Goal: Transaction & Acquisition: Purchase product/service

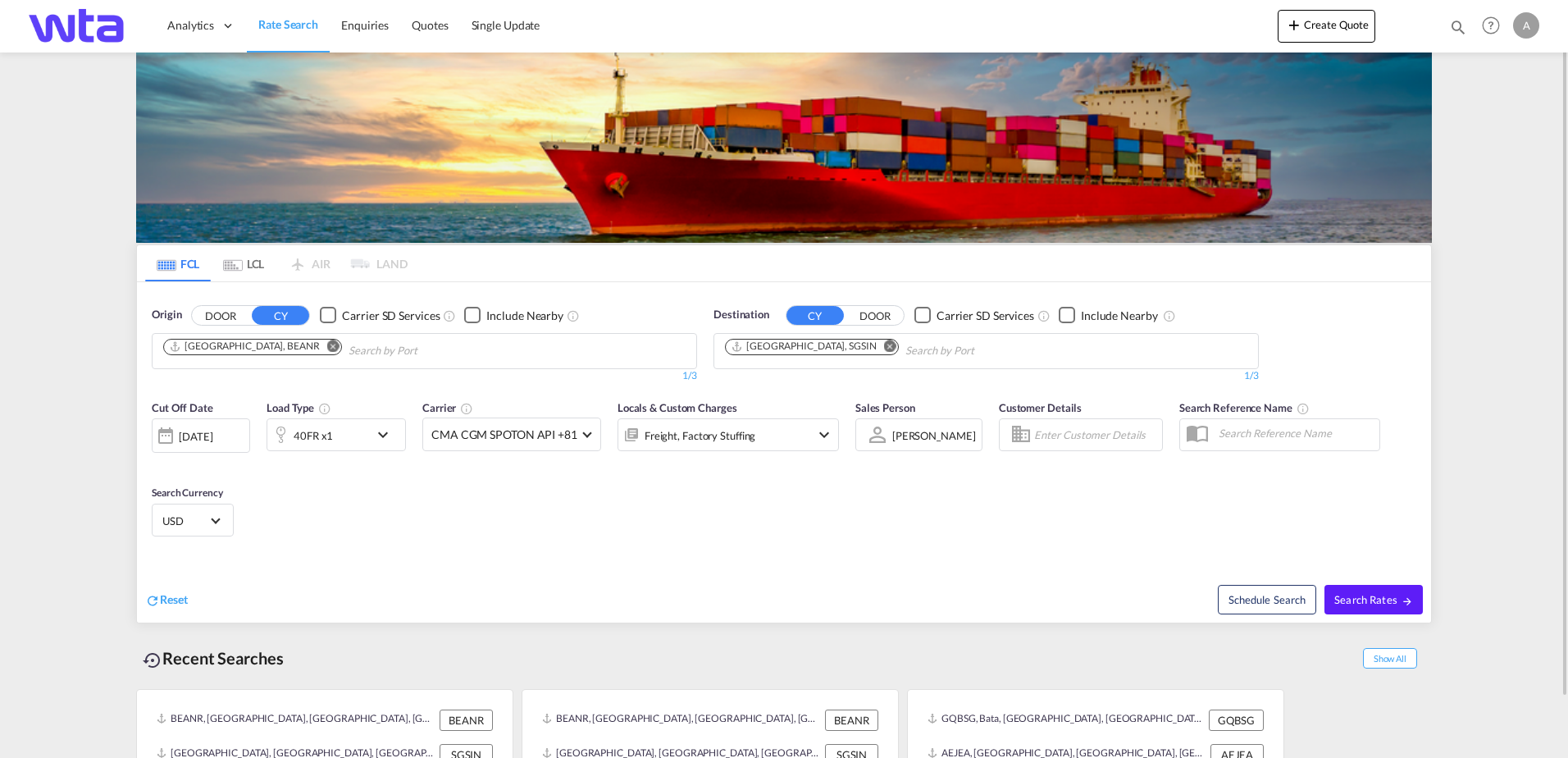
click at [328, 344] on md-icon "Remove" at bounding box center [334, 345] width 13 height 13
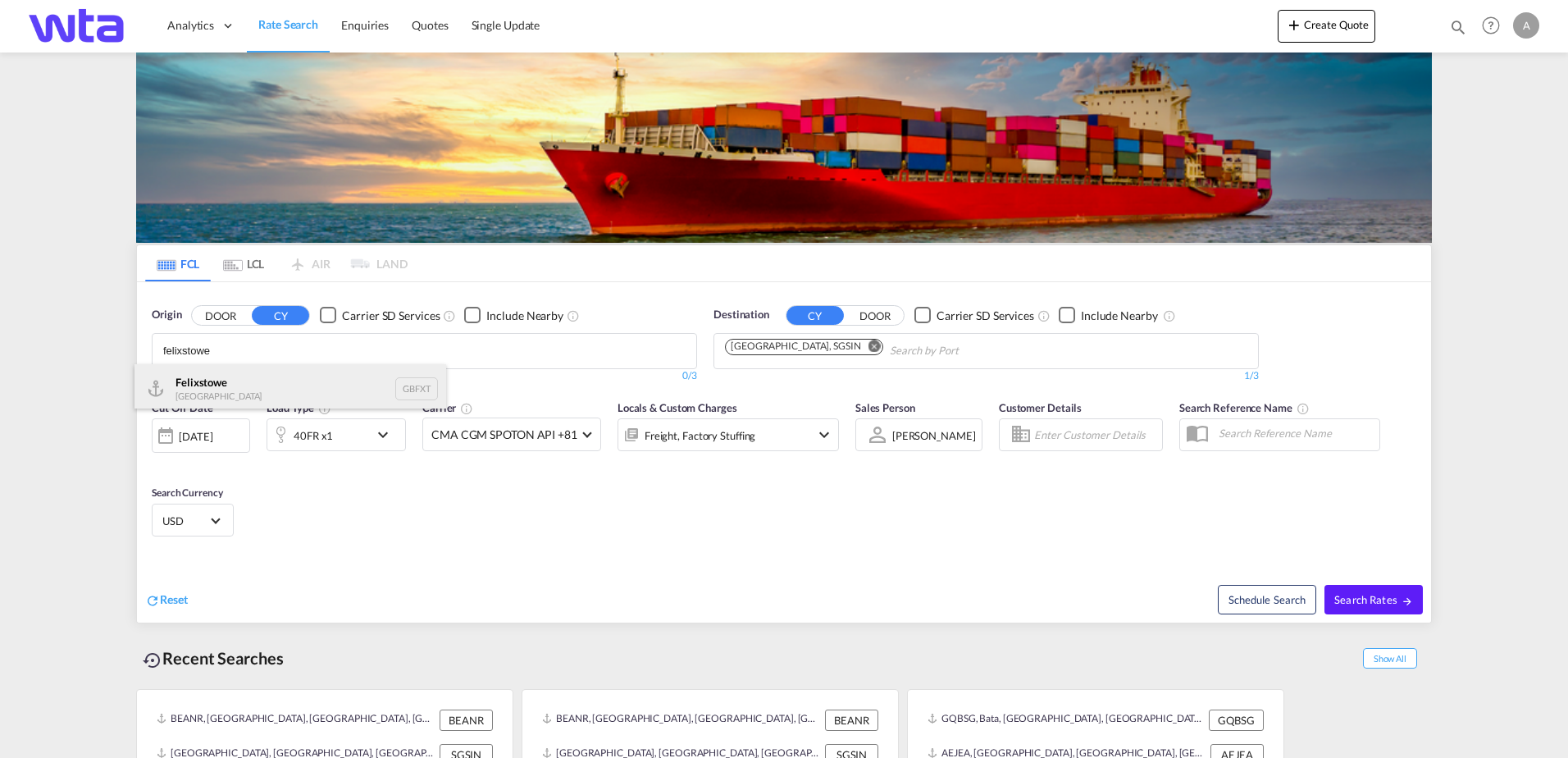
type input "felixstowe"
click at [241, 389] on div "Felixstowe [GEOGRAPHIC_DATA] GBFXT" at bounding box center [290, 389] width 311 height 49
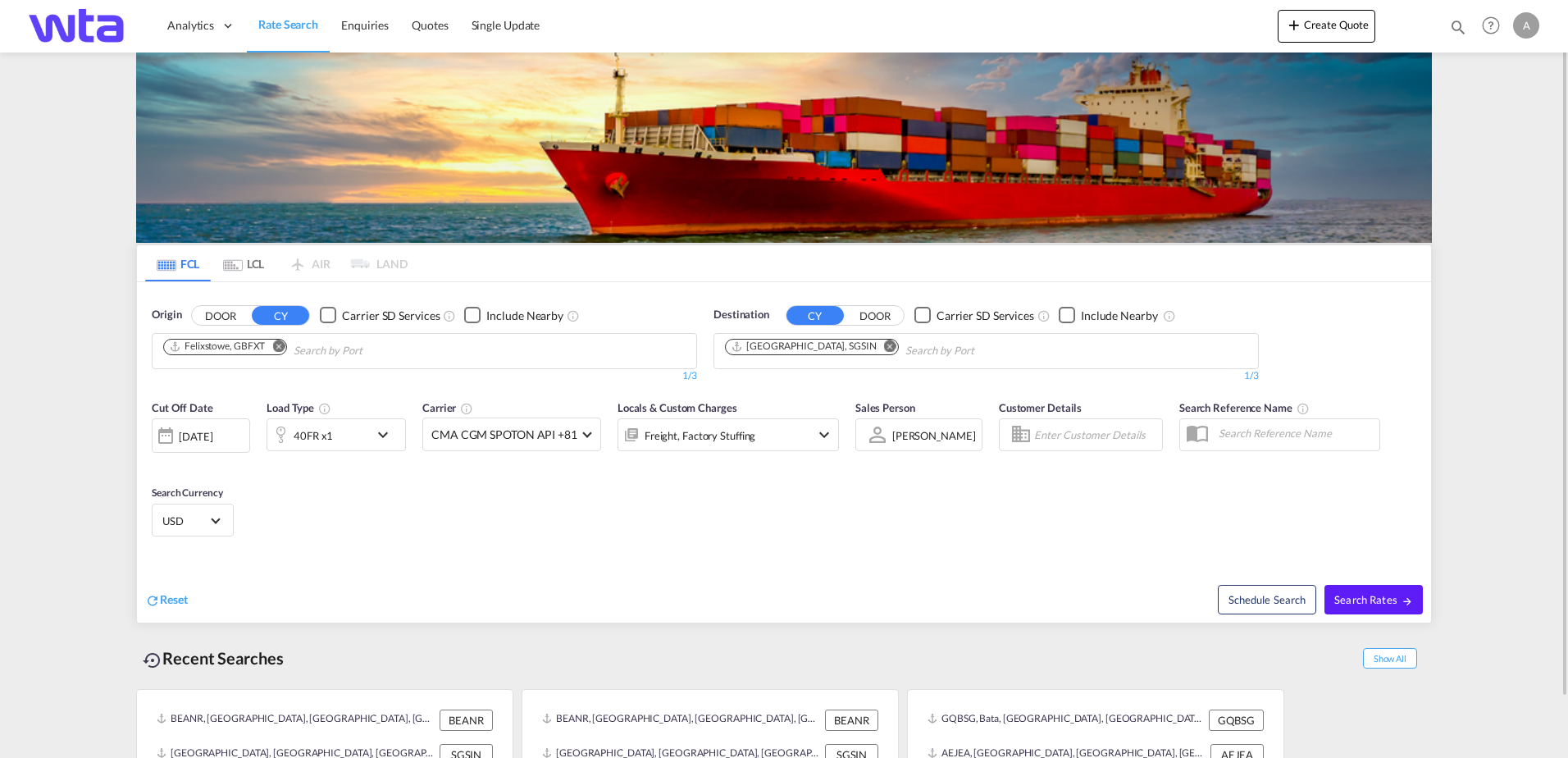
click at [885, 346] on md-icon "Remove" at bounding box center [890, 345] width 13 height 13
click at [768, 349] on body "Analytics Reports Dashboard Rate Search Enquiries Quotes" at bounding box center [784, 379] width 1568 height 758
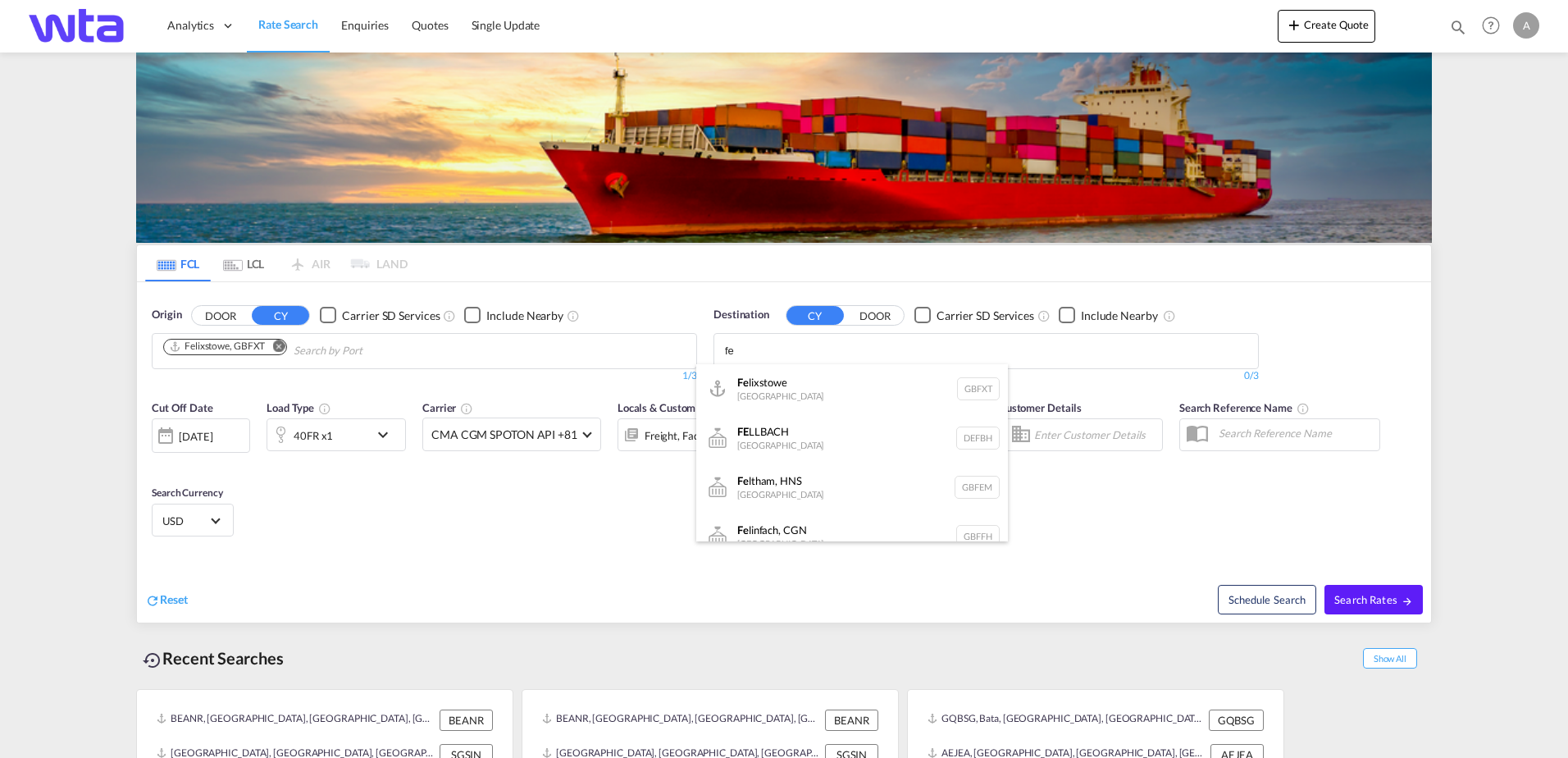
type input "f"
type input "malt"
click at [792, 532] on div "Valletta [GEOGRAPHIC_DATA] [GEOGRAPHIC_DATA]" at bounding box center [852, 536] width 311 height 49
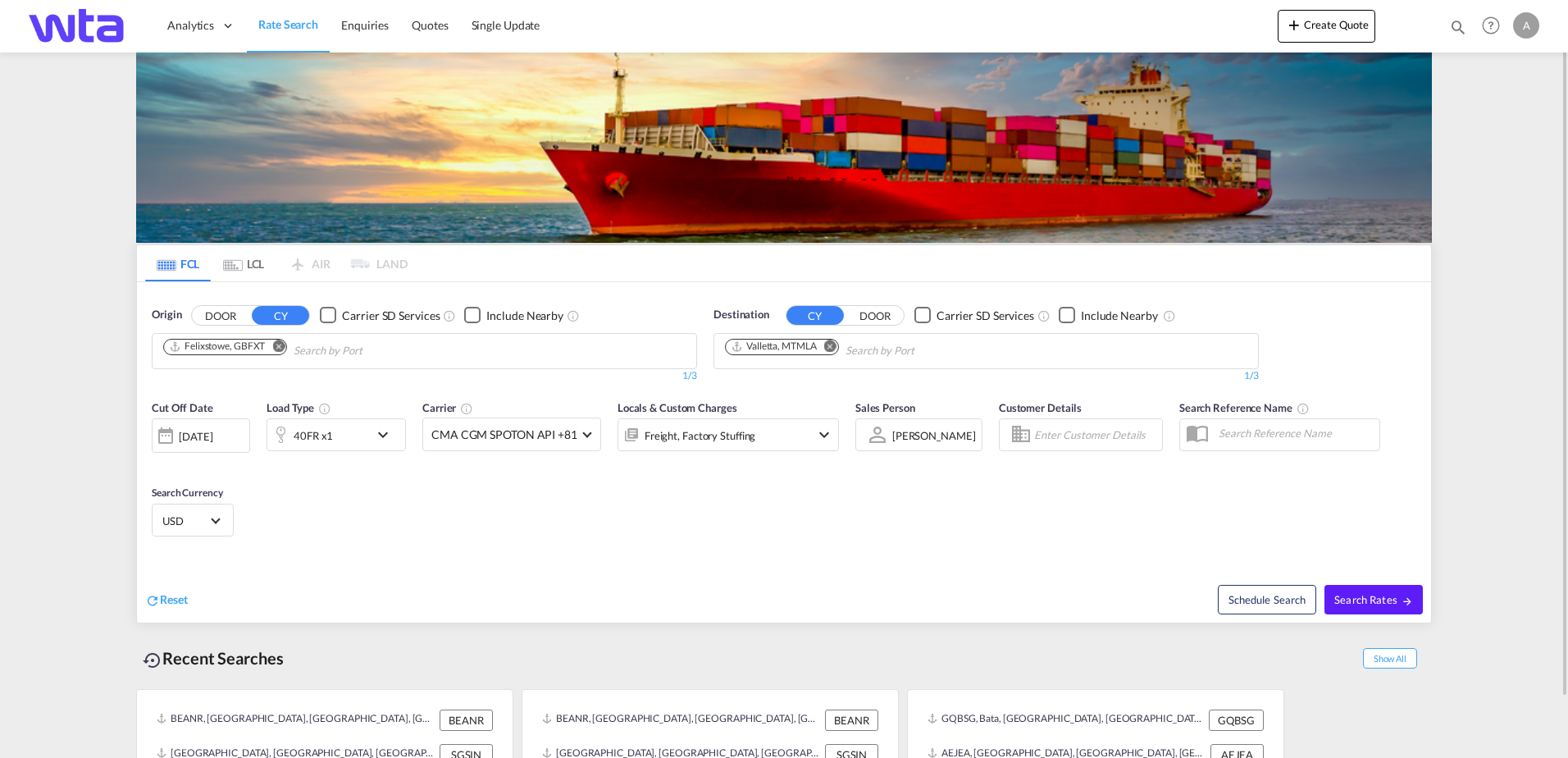
click at [399, 436] on md-icon "icon-chevron-down" at bounding box center [387, 434] width 28 height 19
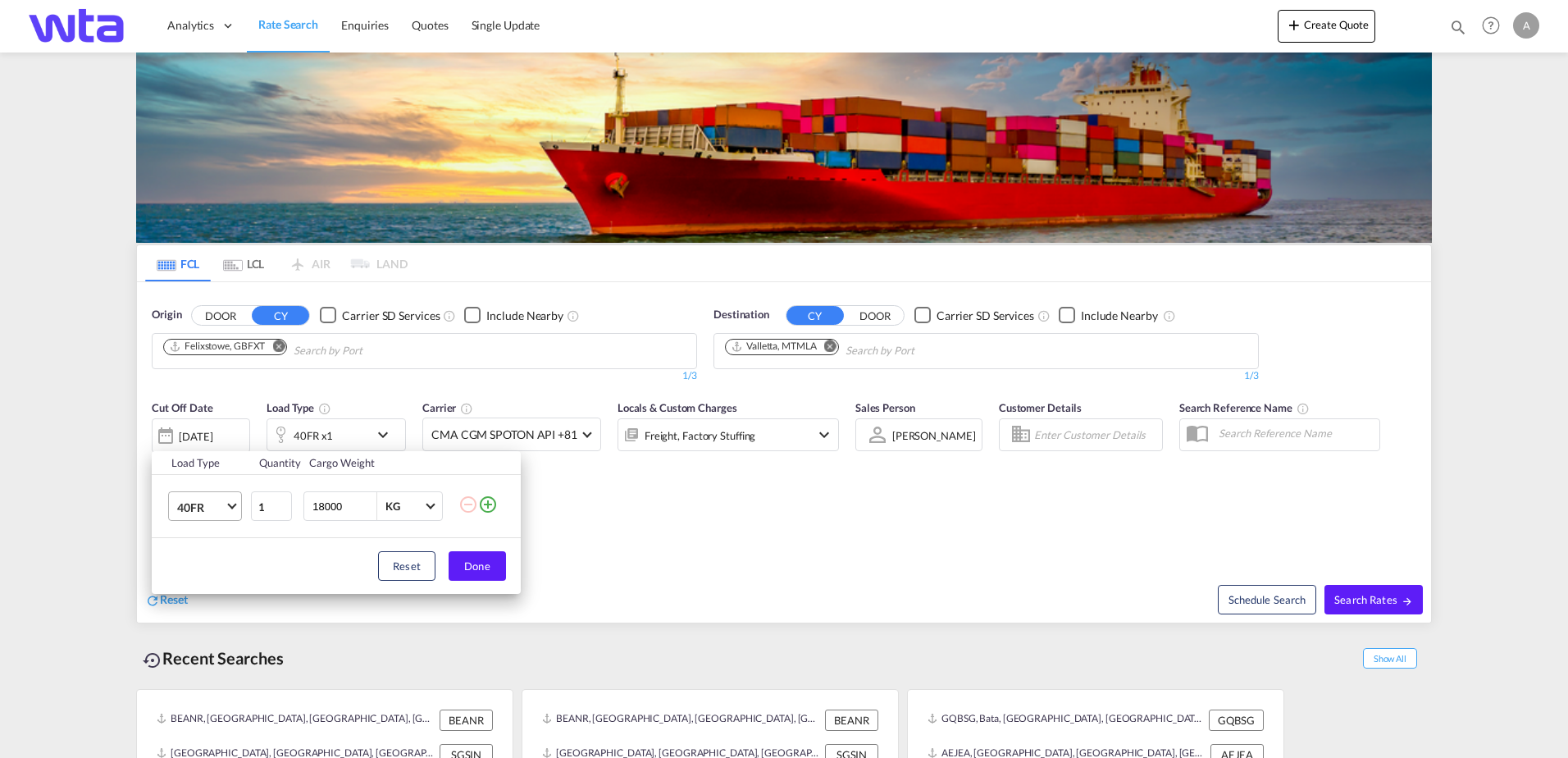
click at [224, 510] on span "40FR" at bounding box center [200, 508] width 47 height 16
click at [208, 423] on md-option "20GP" at bounding box center [219, 422] width 111 height 40
click at [480, 564] on button "Done" at bounding box center [477, 566] width 57 height 30
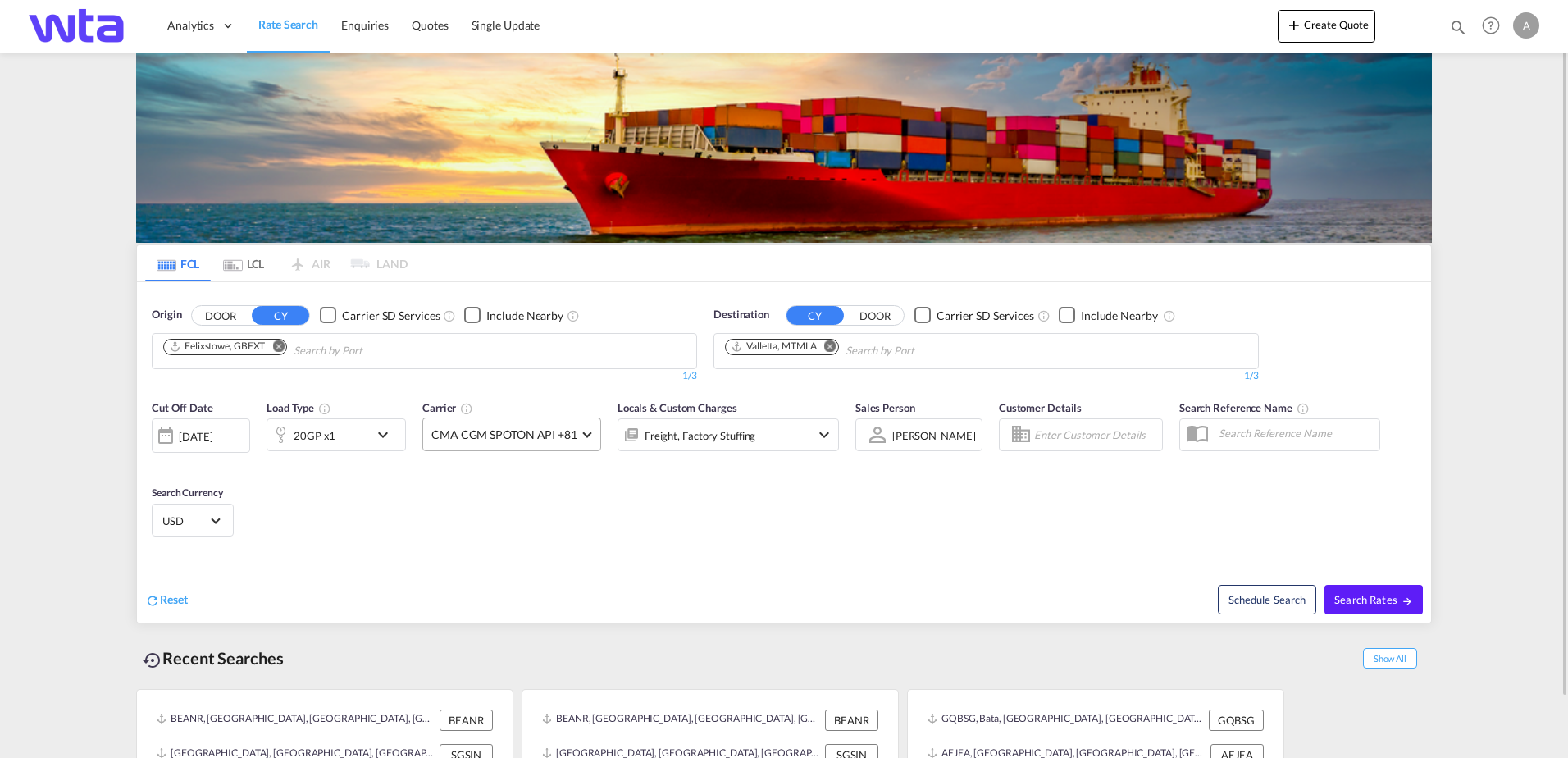
click at [568, 441] on span "CMA CGM SPOTON API +81" at bounding box center [504, 434] width 146 height 16
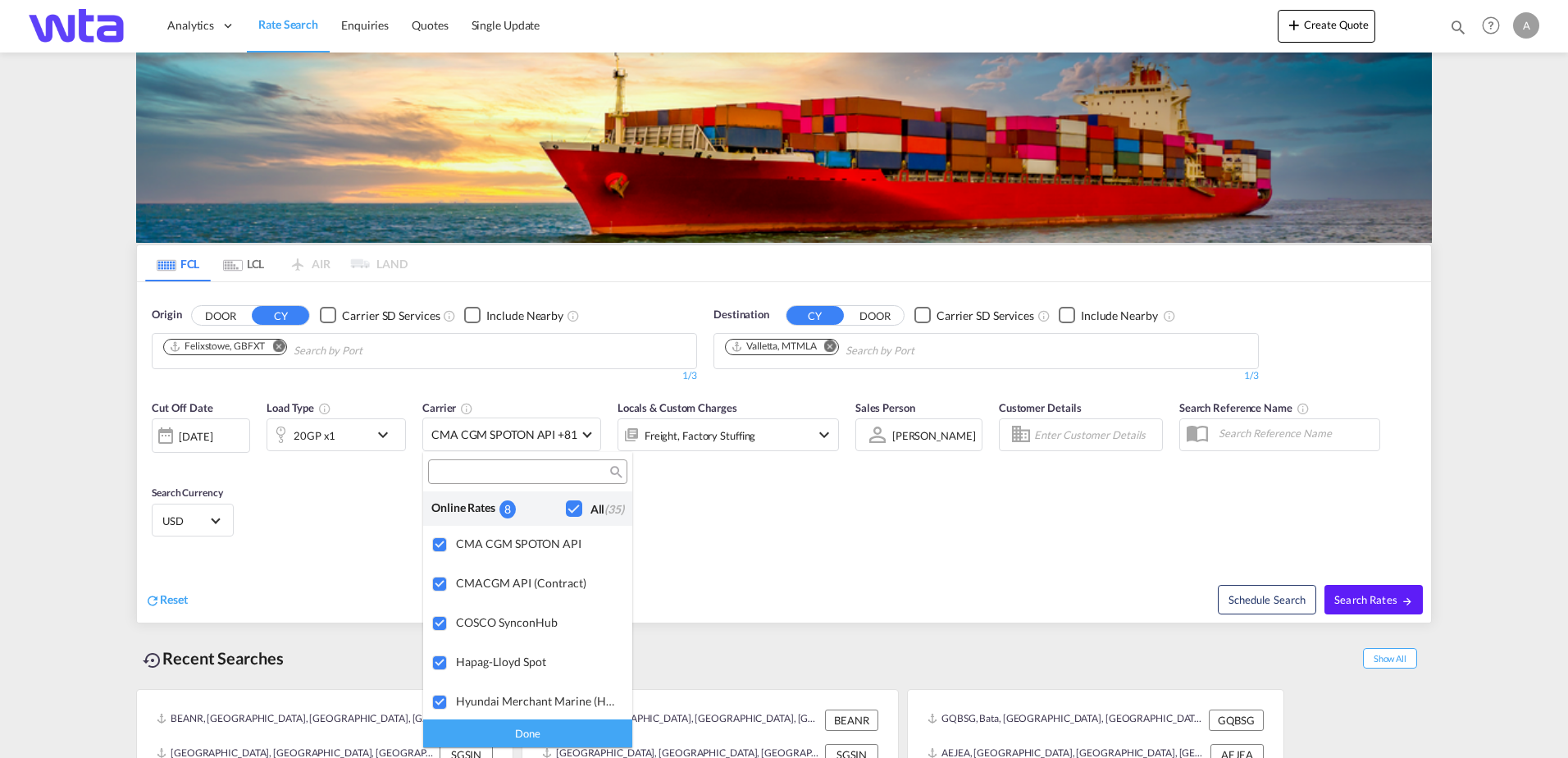
click at [522, 730] on div "Done" at bounding box center [528, 733] width 209 height 29
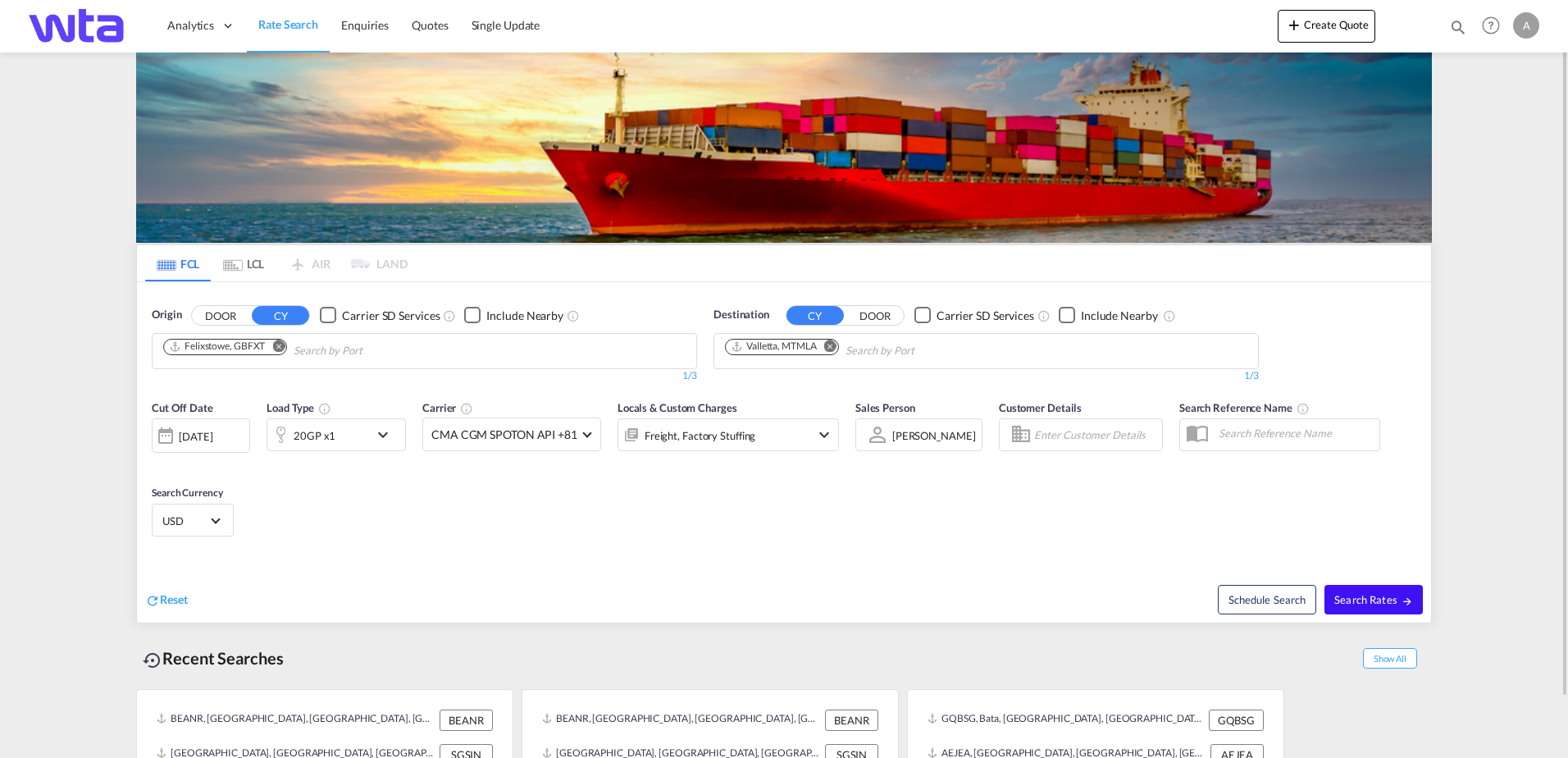
click at [1358, 598] on span "Search Rates" at bounding box center [1373, 599] width 78 height 14
type input "GBFXT to MTMLA / [DATE]"
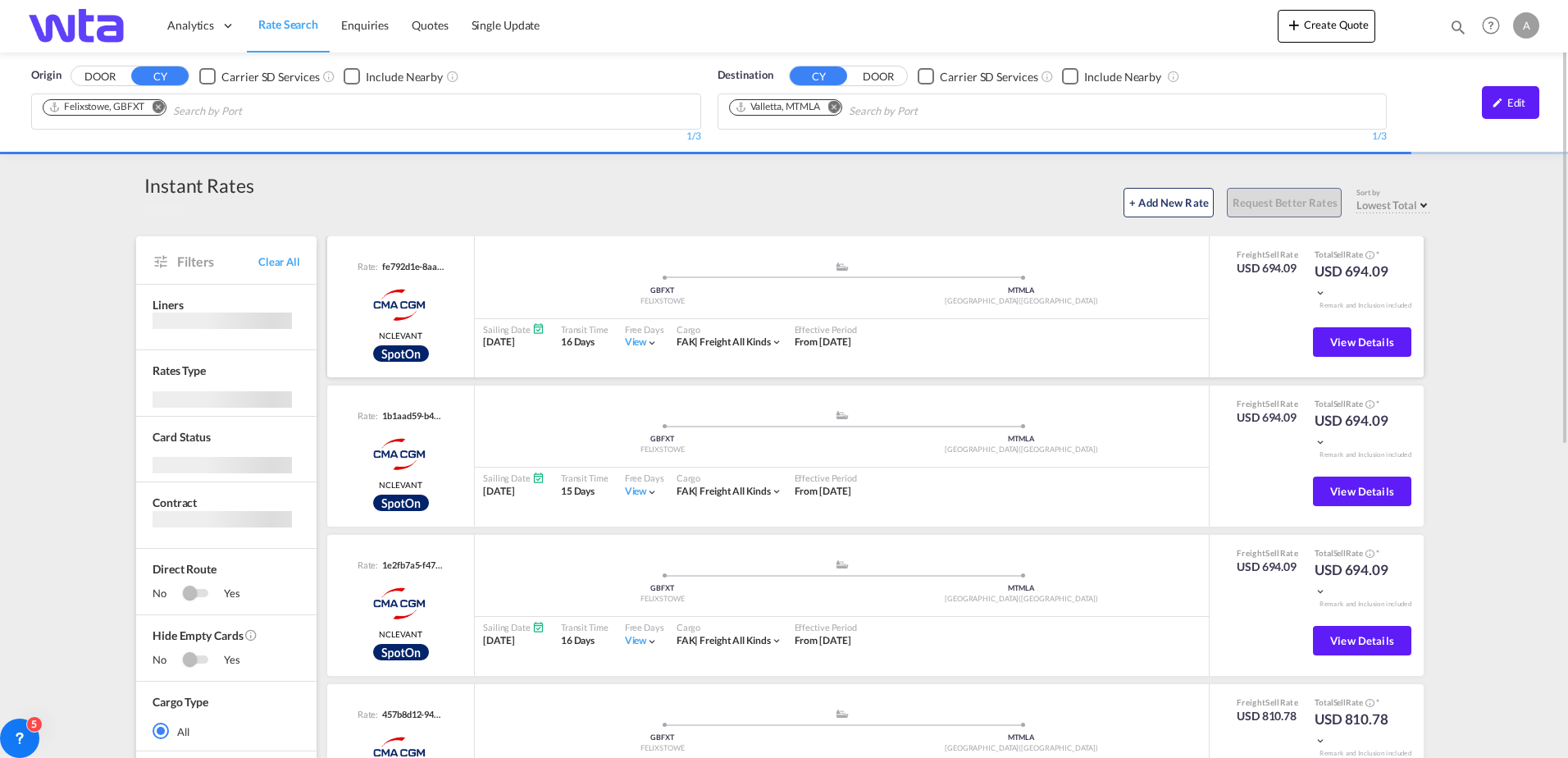
click at [1322, 291] on md-icon "icon-chevron-down" at bounding box center [1321, 293] width 12 height 12
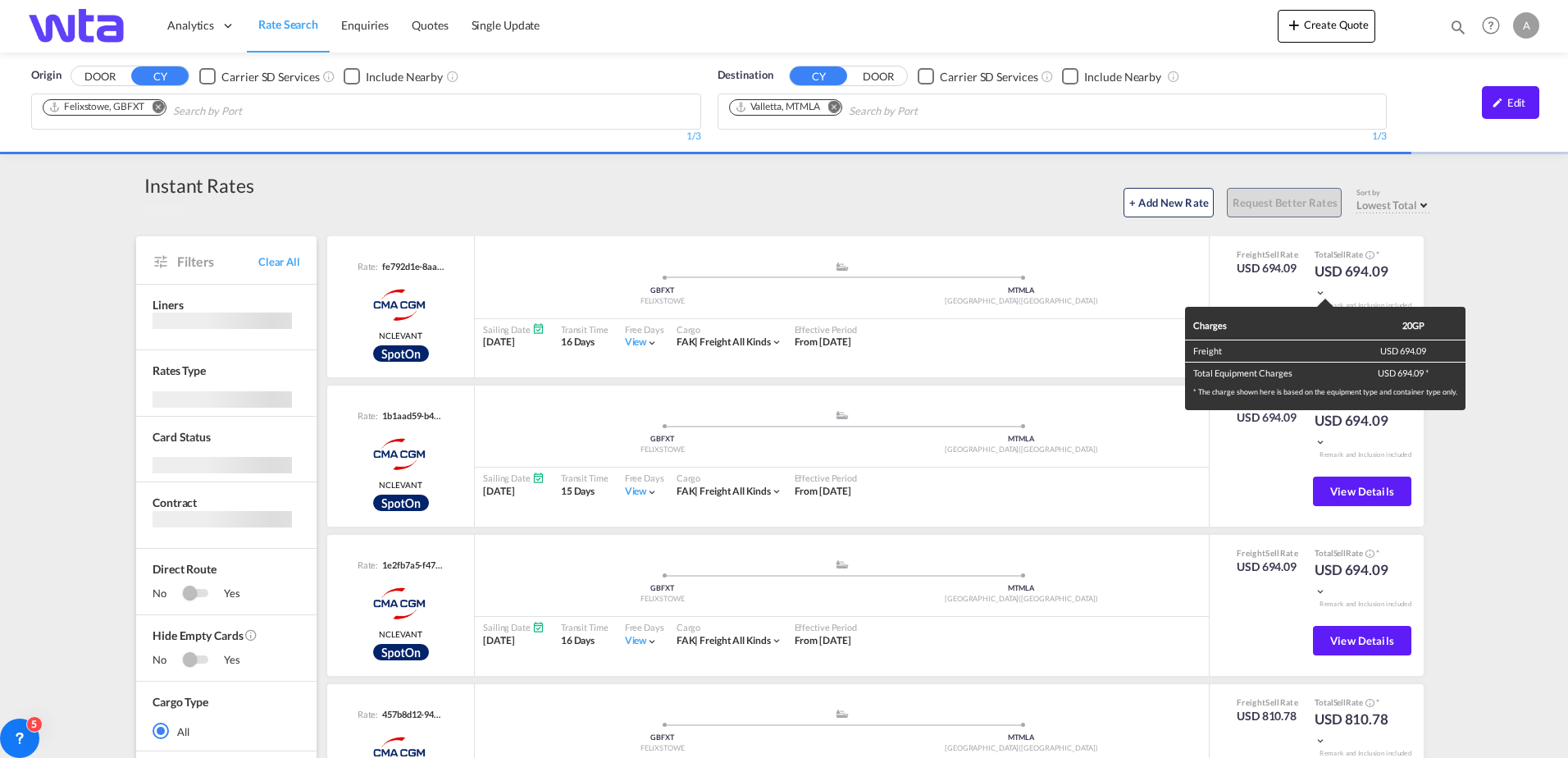
click at [1232, 273] on div "Charges 20GP Freight USD 694.09 Total Equipment Charges USD 694.09 * * The char…" at bounding box center [784, 379] width 1568 height 758
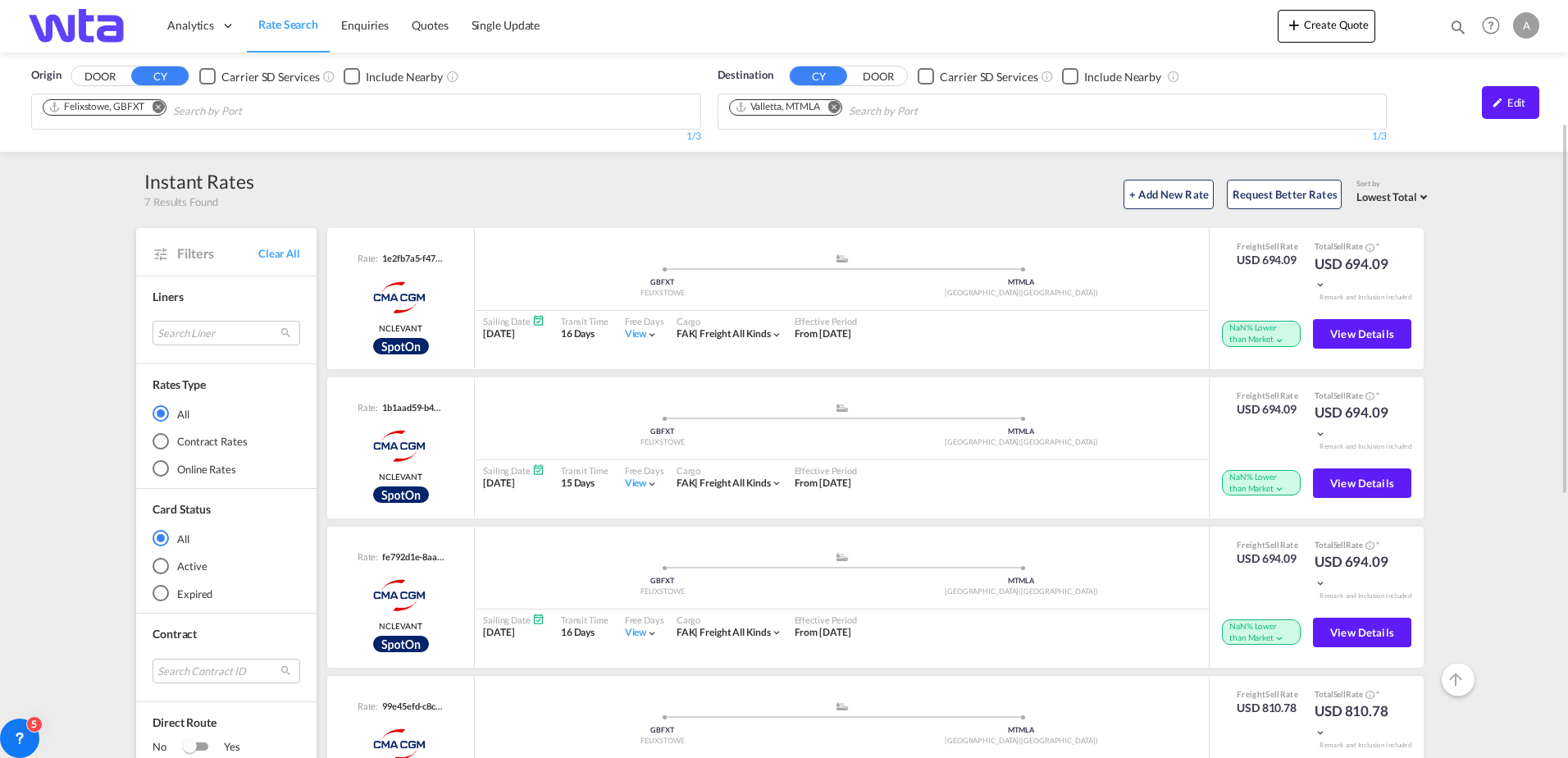
scroll to position [82, 0]
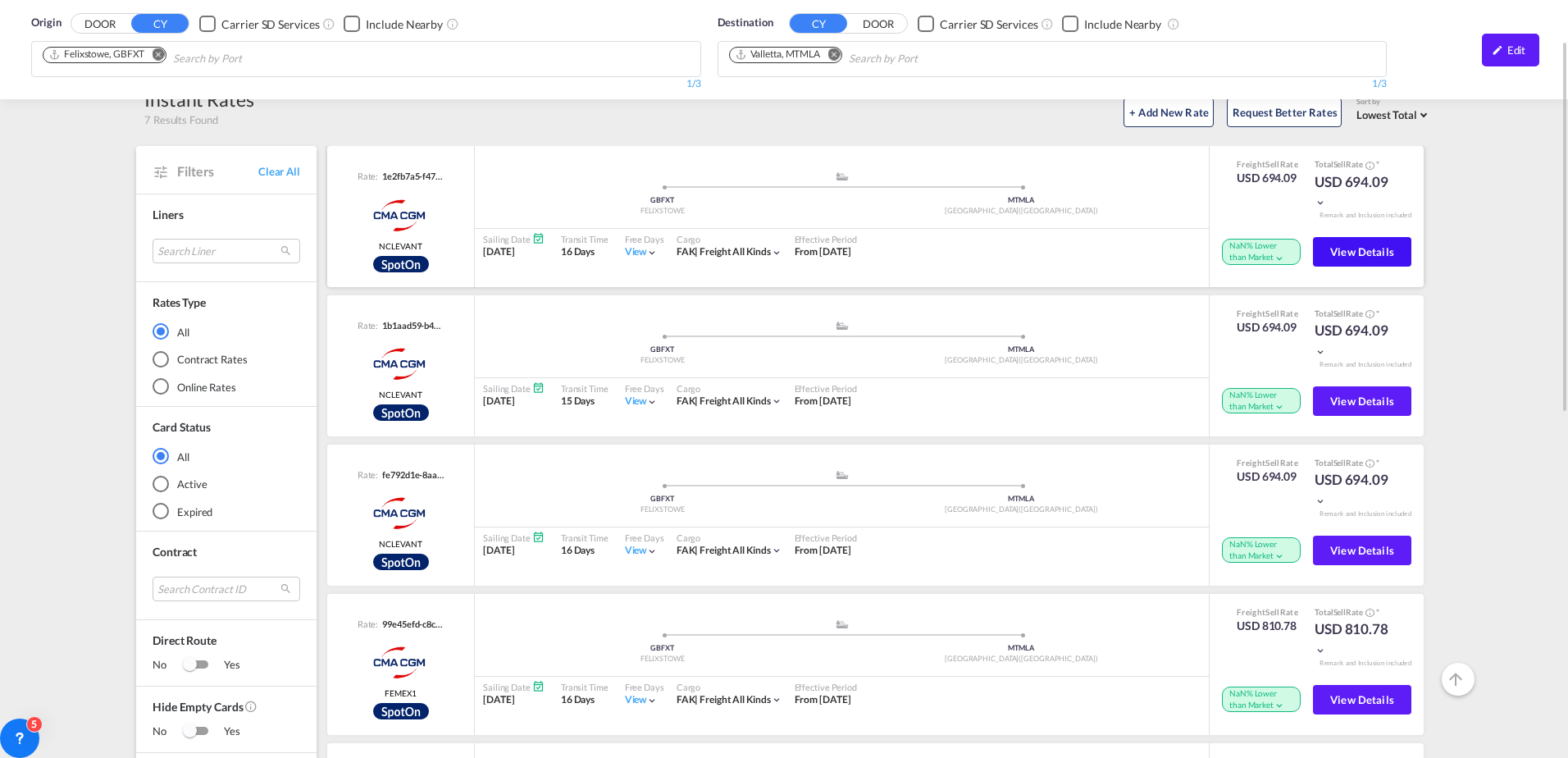
click at [1357, 247] on span "View Details" at bounding box center [1362, 252] width 64 height 14
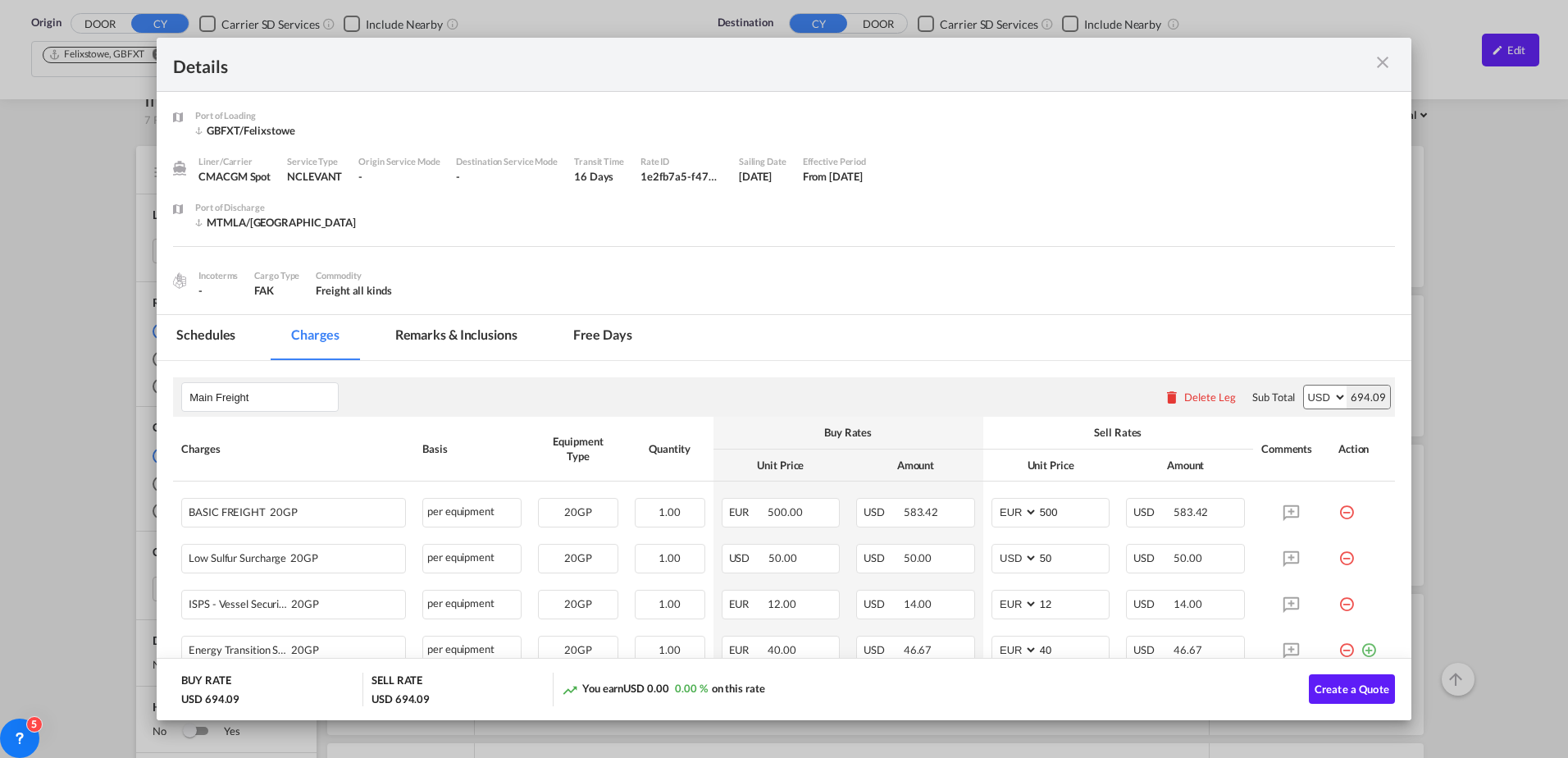
click at [524, 209] on div "Port of Discharge [GEOGRAPHIC_DATA]/[GEOGRAPHIC_DATA]" at bounding box center [795, 223] width 1200 height 46
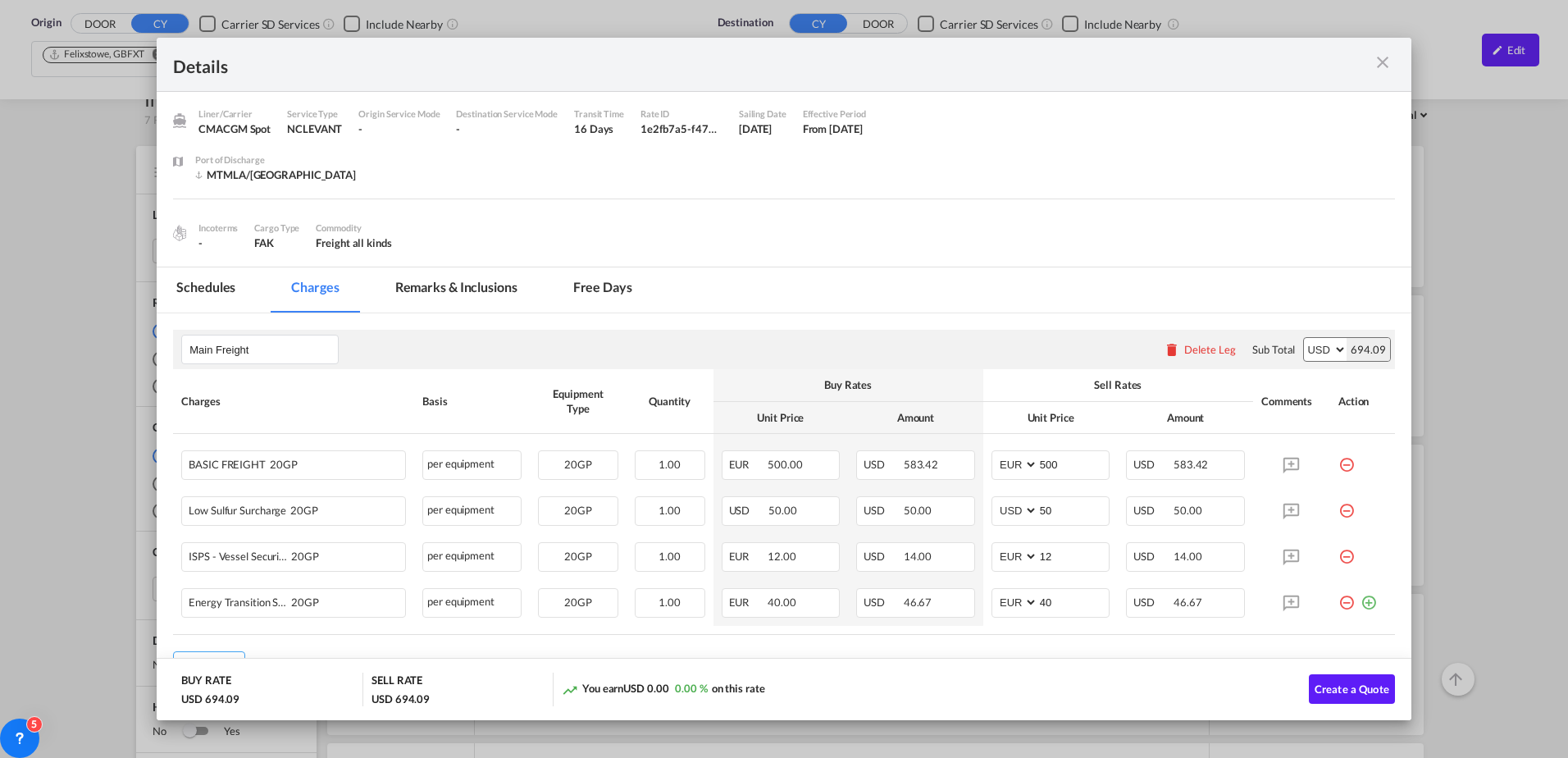
scroll to position [0, 0]
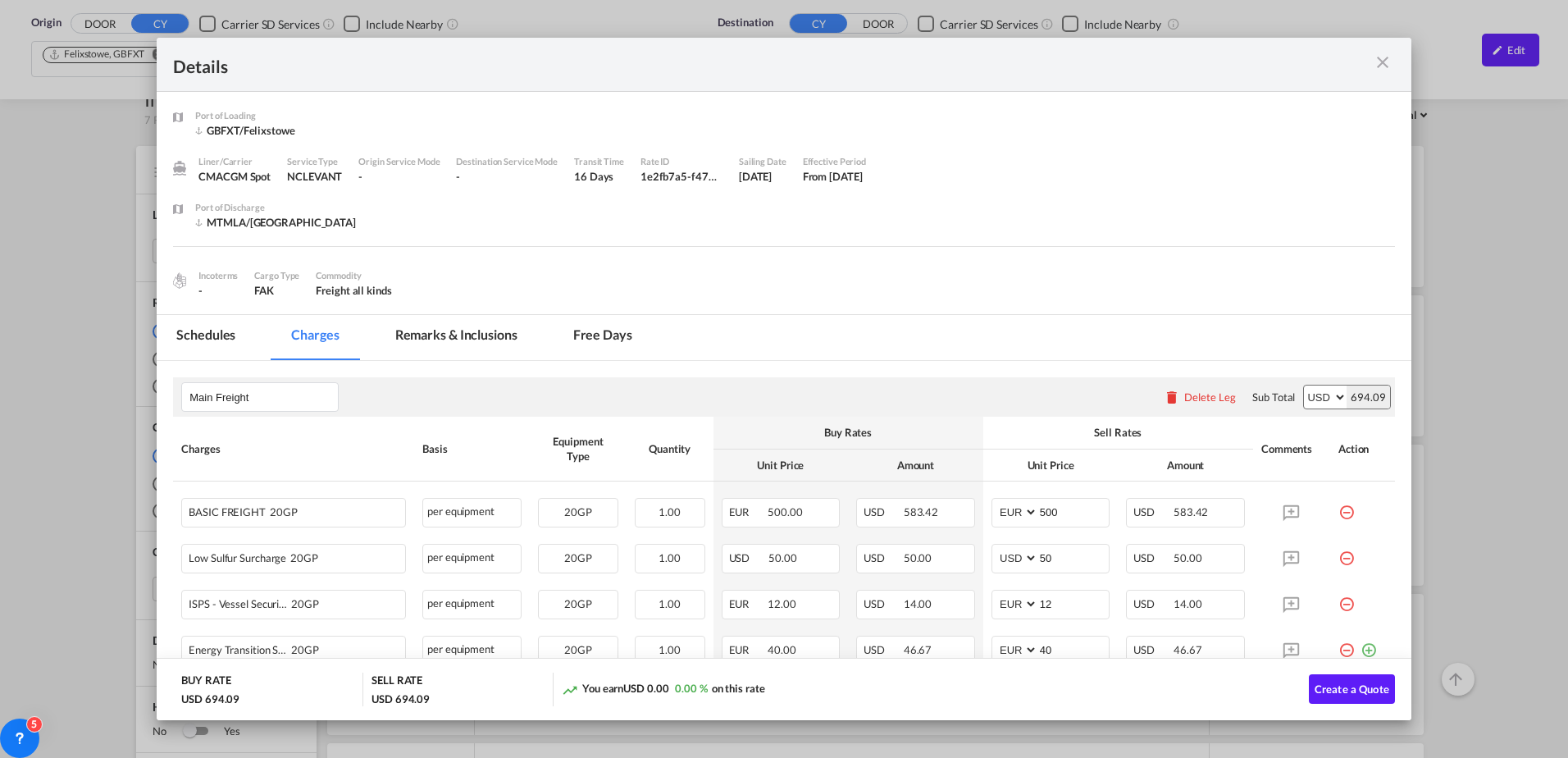
click at [1382, 60] on md-icon "icon-close m-3 fg-AAA8AD cursor" at bounding box center [1382, 62] width 19 height 19
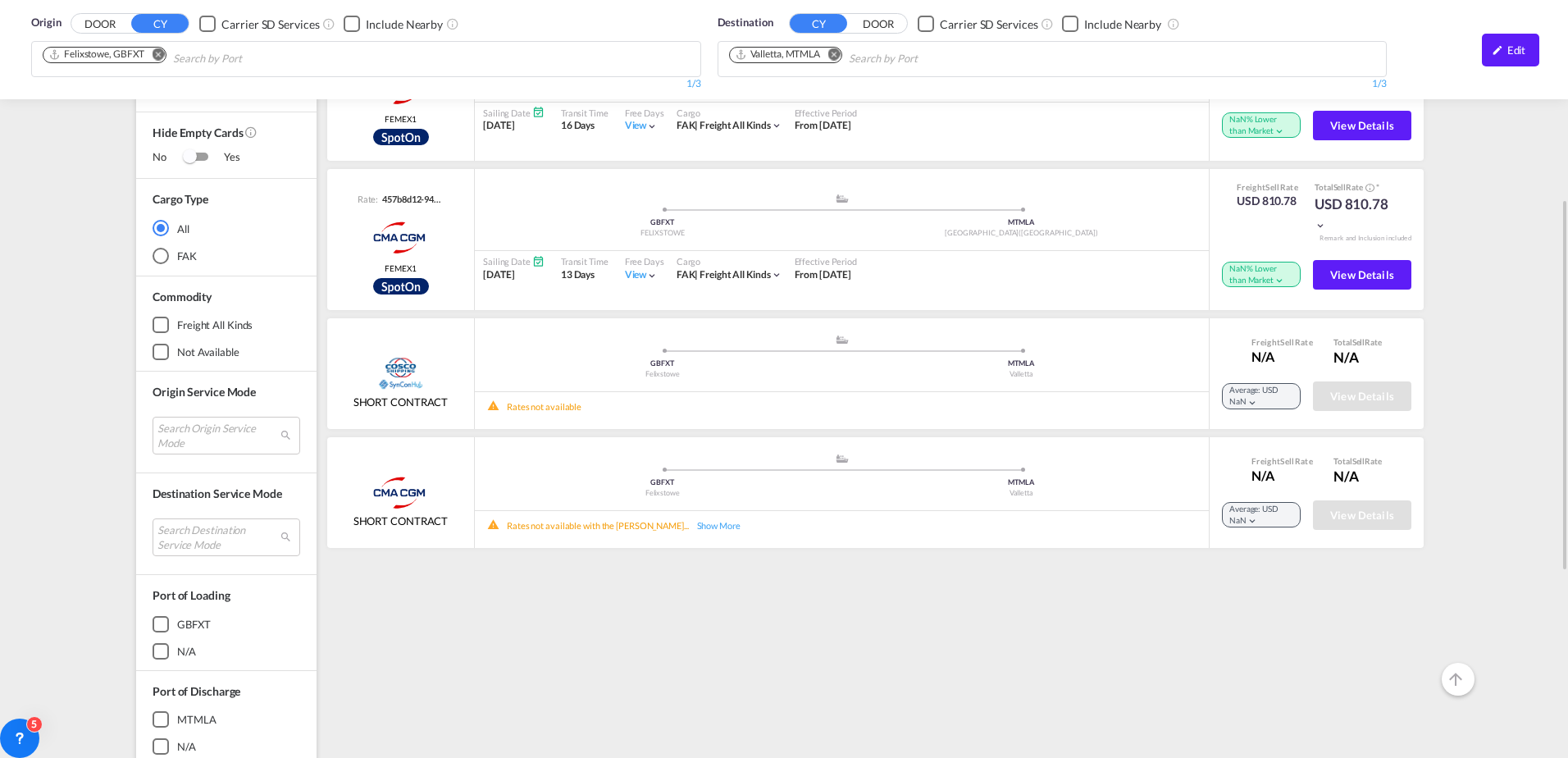
scroll to position [785, 0]
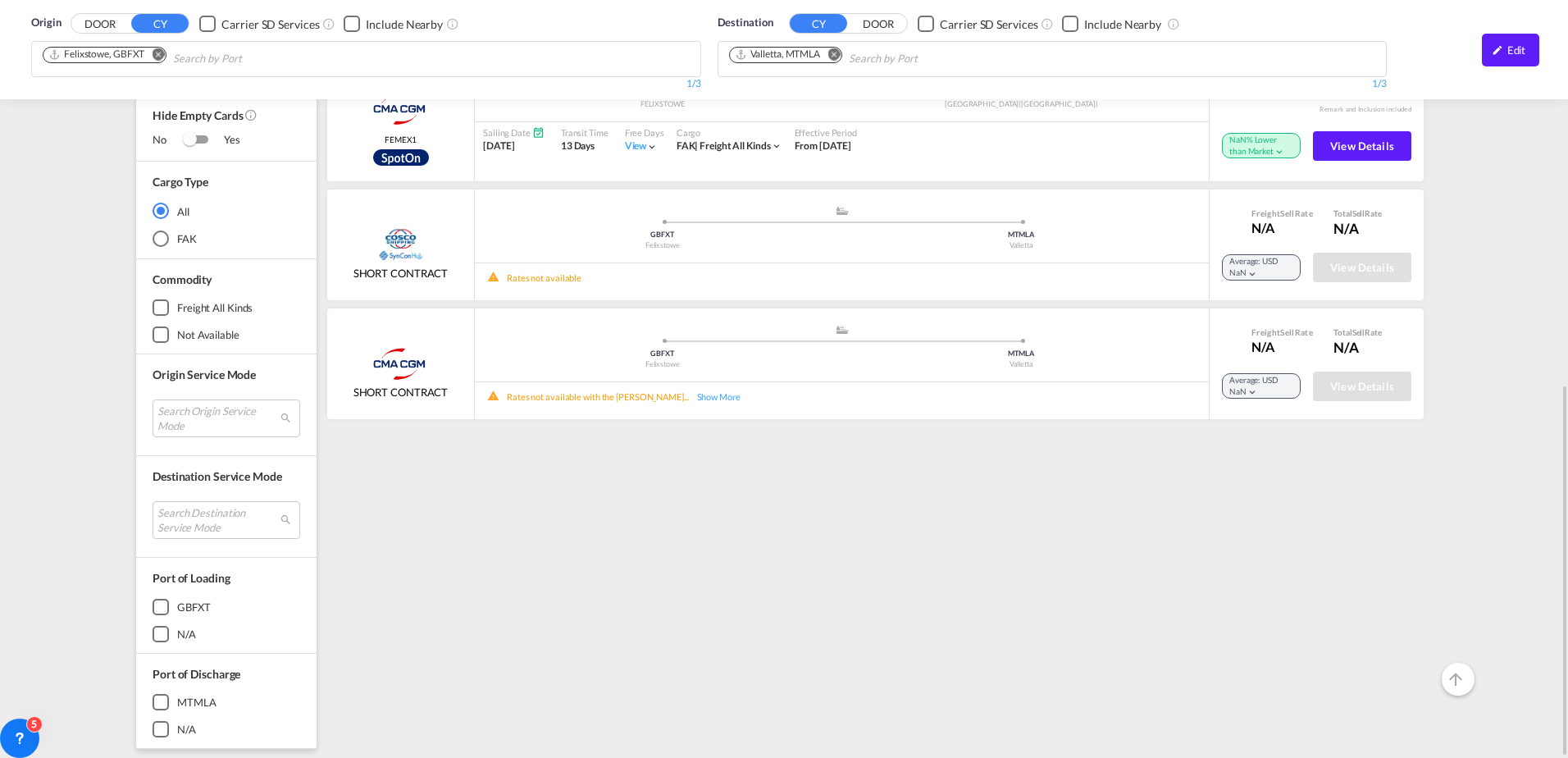
click at [162, 601] on div "GBFXT" at bounding box center [160, 606] width 16 height 16
click at [160, 709] on div "MTMLA" at bounding box center [160, 703] width 16 height 16
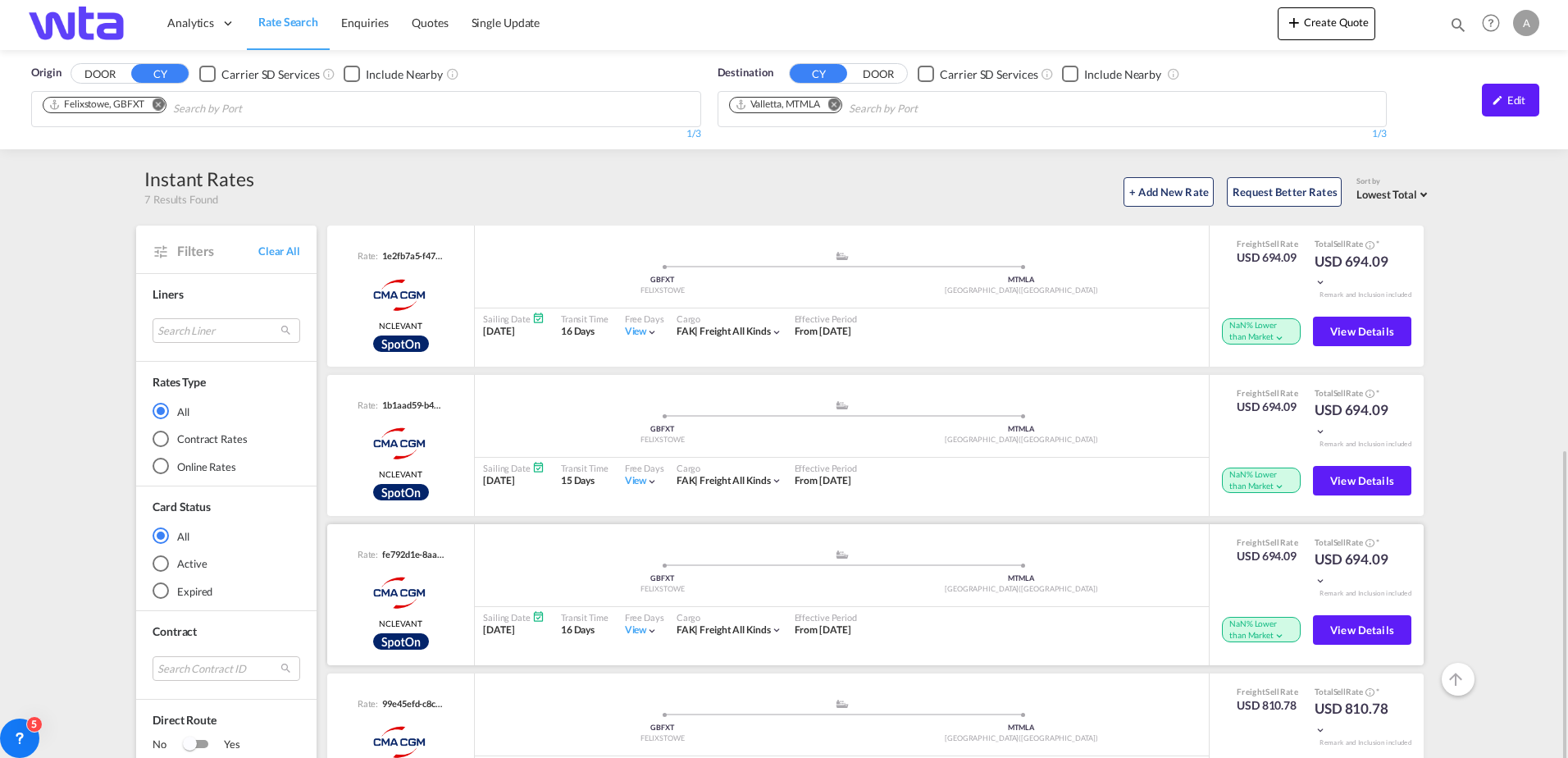
scroll to position [0, 0]
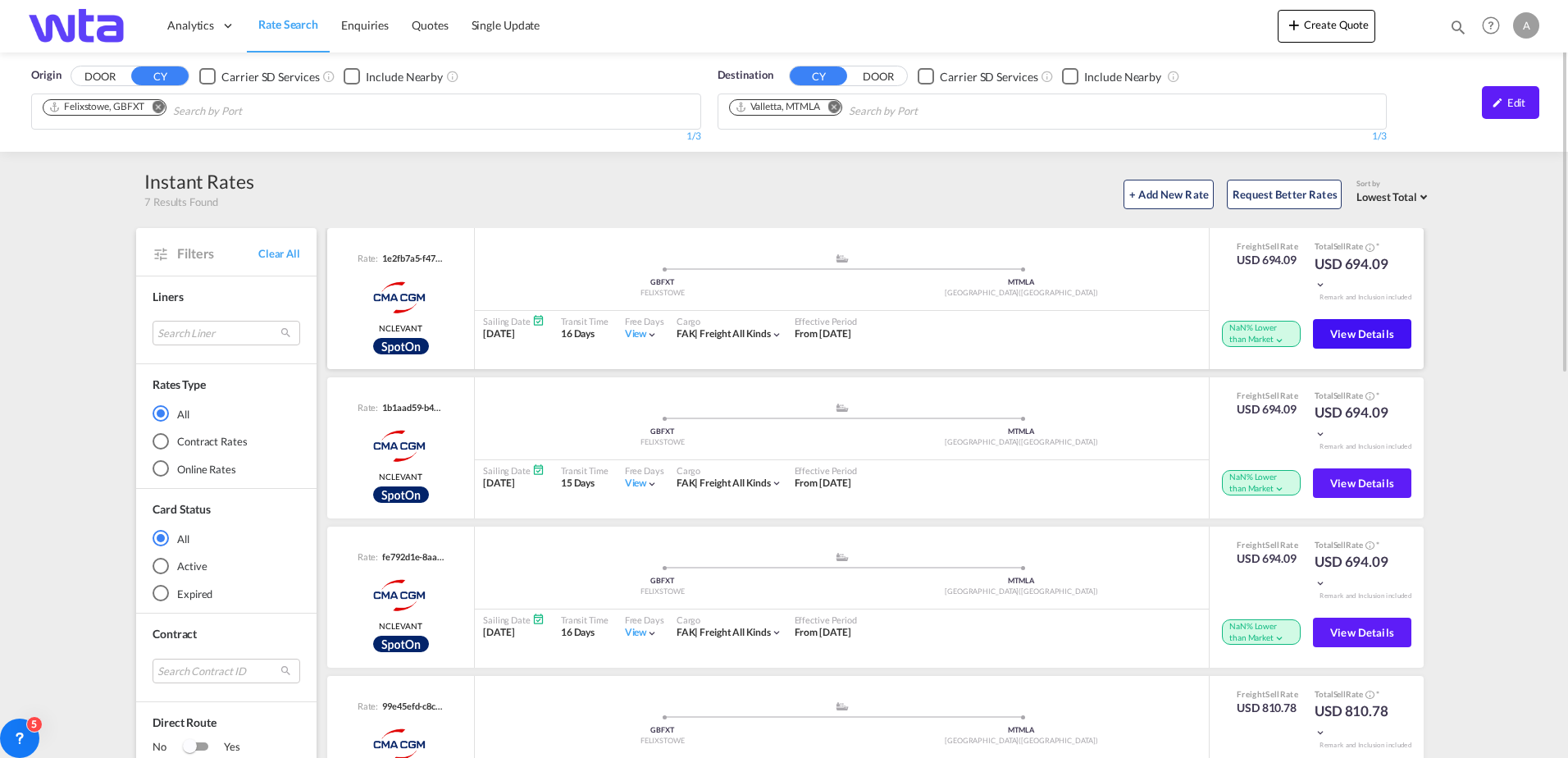
click at [1395, 333] on button "View Details" at bounding box center [1362, 334] width 99 height 30
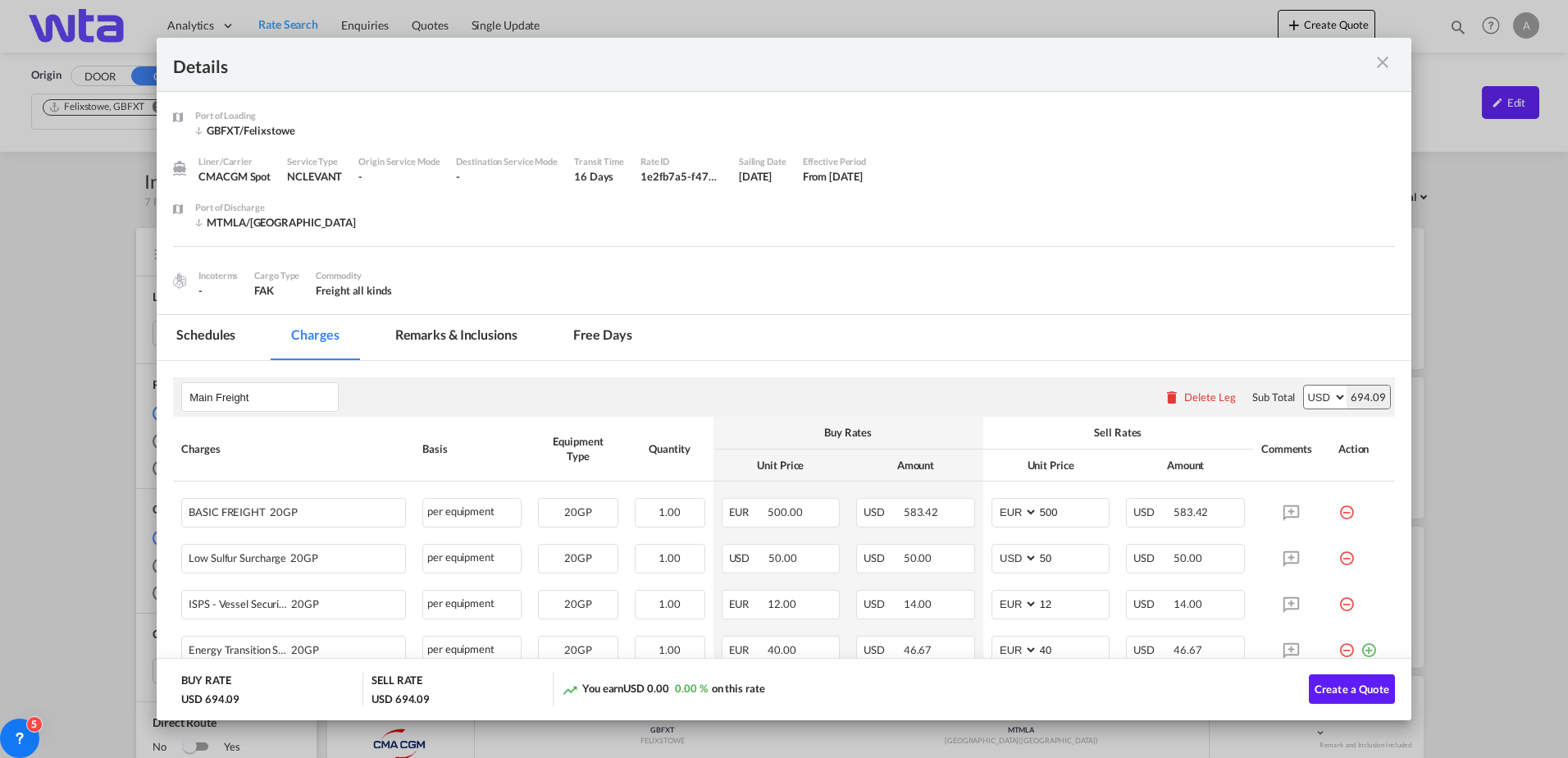
drag, startPoint x: 1385, startPoint y: 59, endPoint x: 1326, endPoint y: 71, distance: 60.2
click at [1385, 58] on md-icon "icon-close m-3 fg-AAA8AD cursor" at bounding box center [1382, 62] width 19 height 19
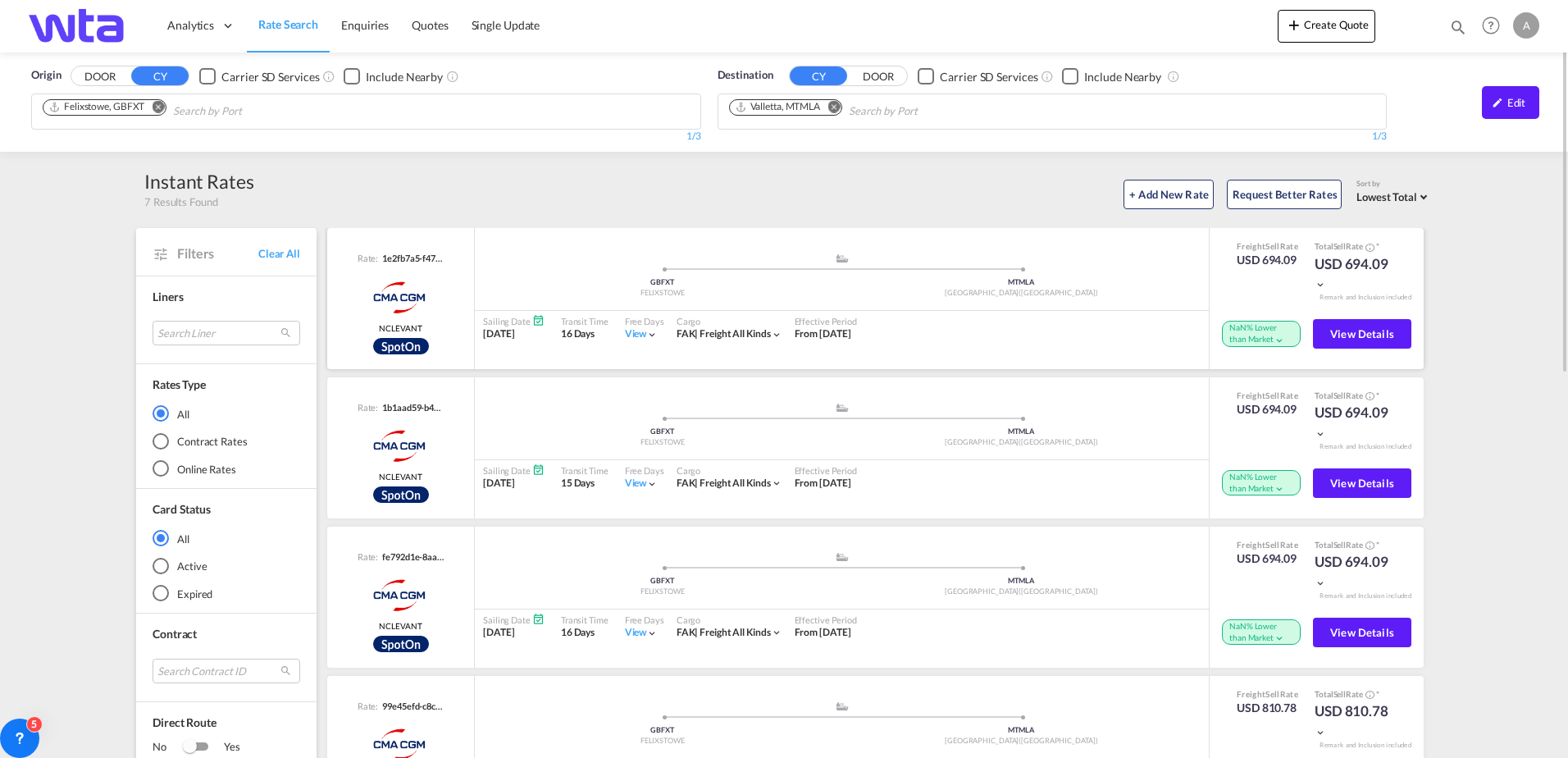
click at [651, 335] on md-icon "icon-chevron-down" at bounding box center [653, 335] width 12 height 12
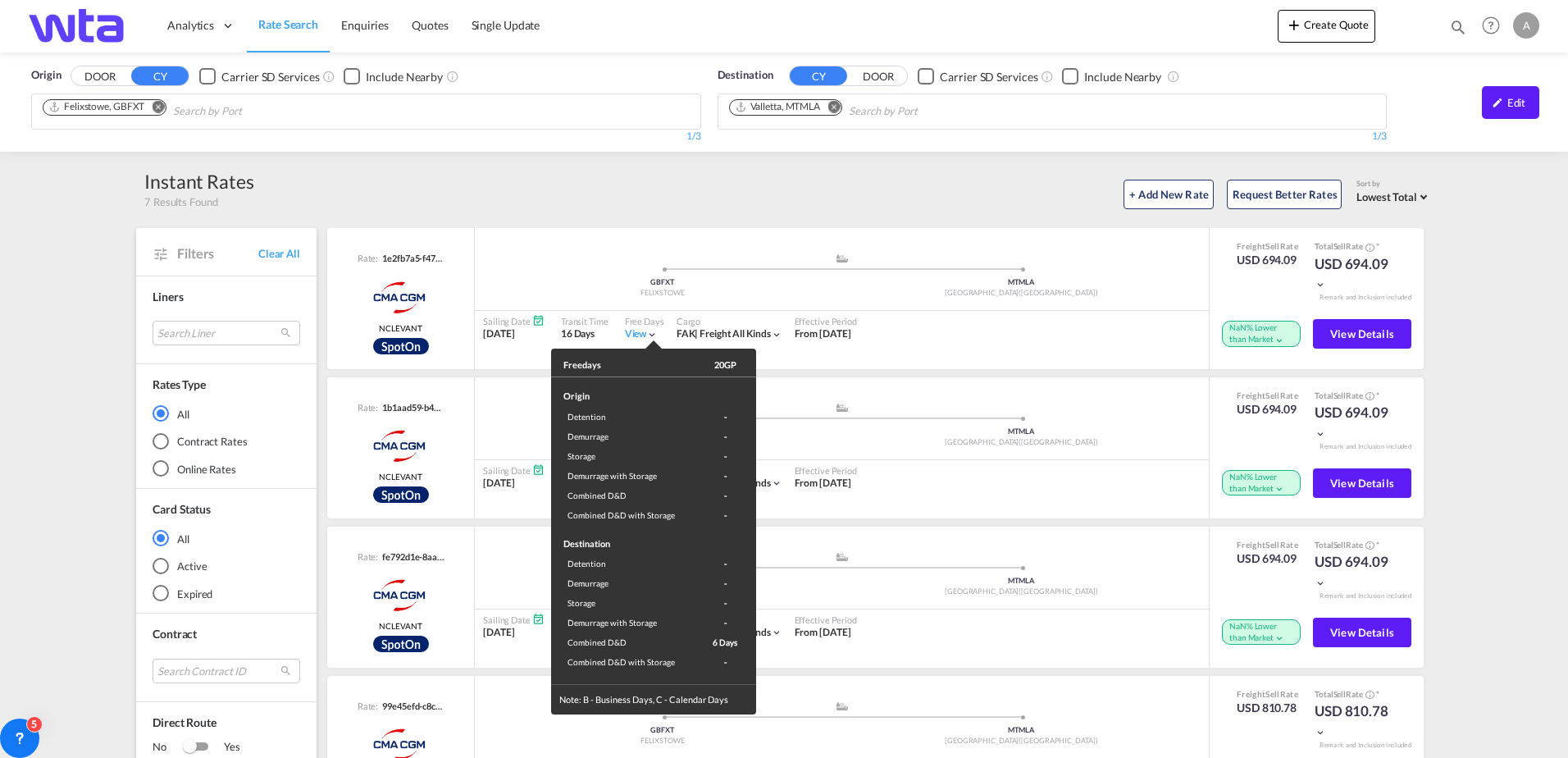
click at [588, 258] on div "Freedays 20GP Origin Detention - Demurrage - Storage - Demurrage with Storage -…" at bounding box center [784, 379] width 1568 height 758
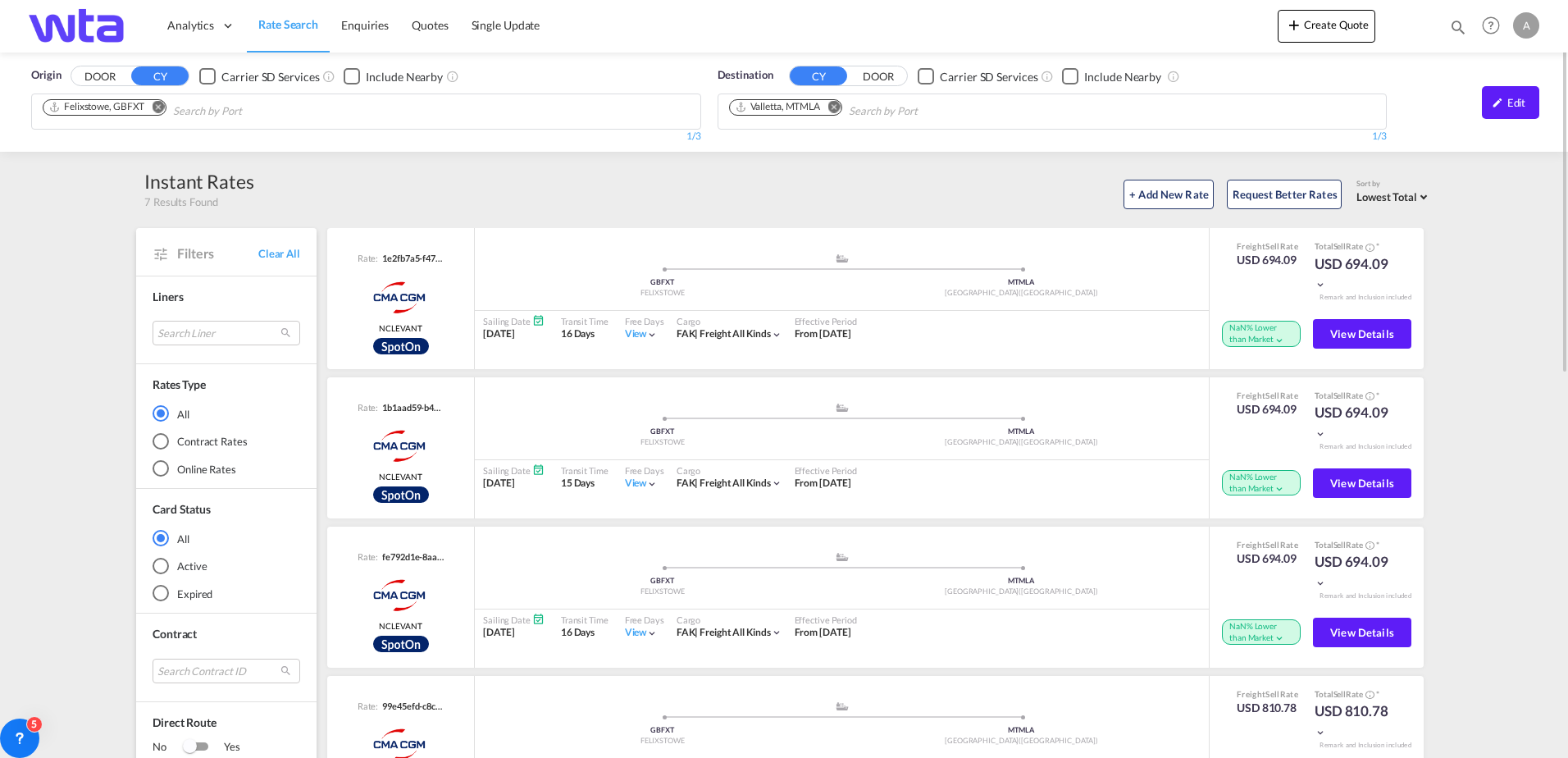
click at [187, 255] on span "Filters" at bounding box center [218, 253] width 81 height 18
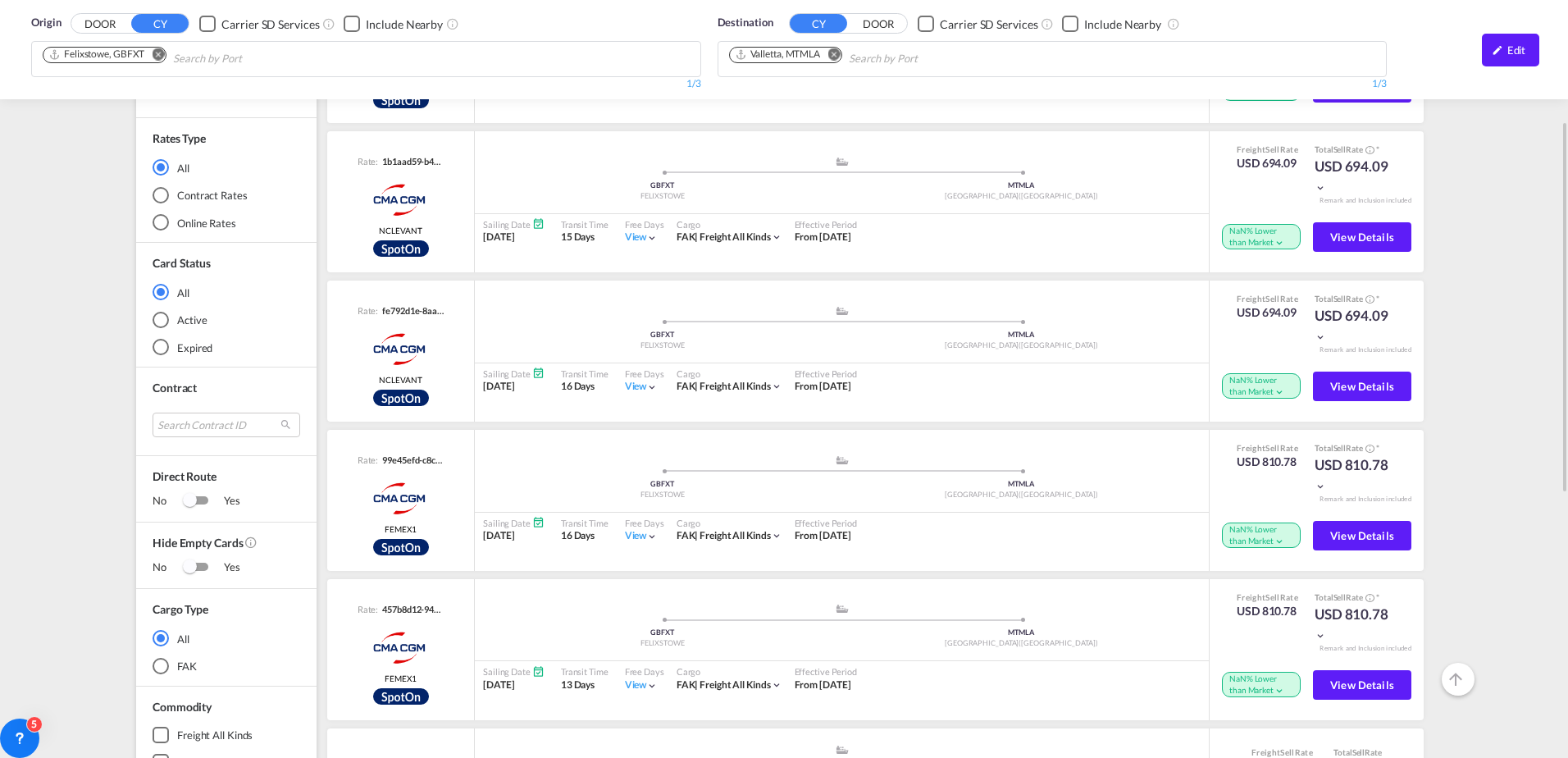
click at [169, 324] on md-radio-button "Active" at bounding box center [226, 319] width 148 height 16
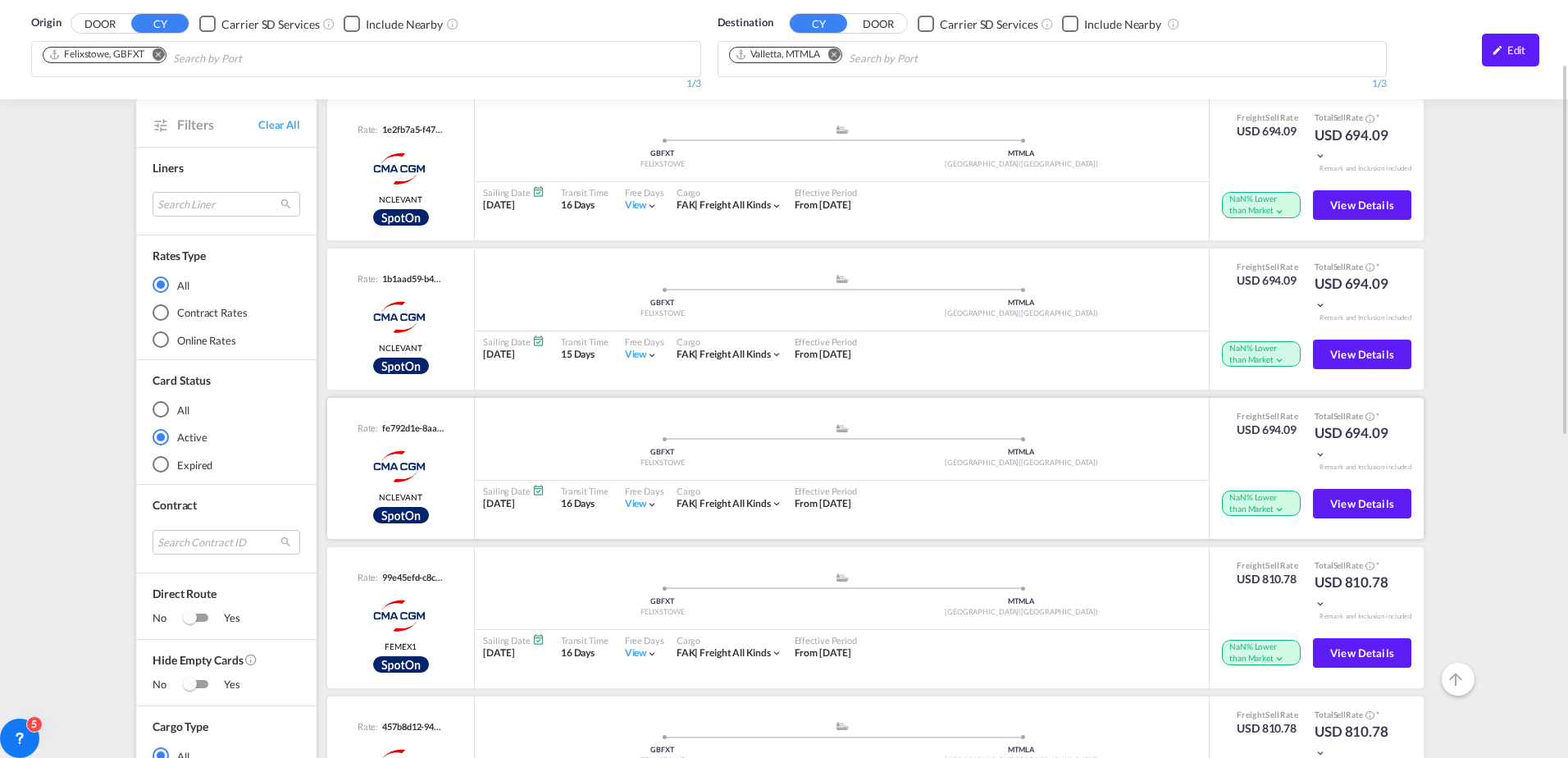
scroll to position [0, 0]
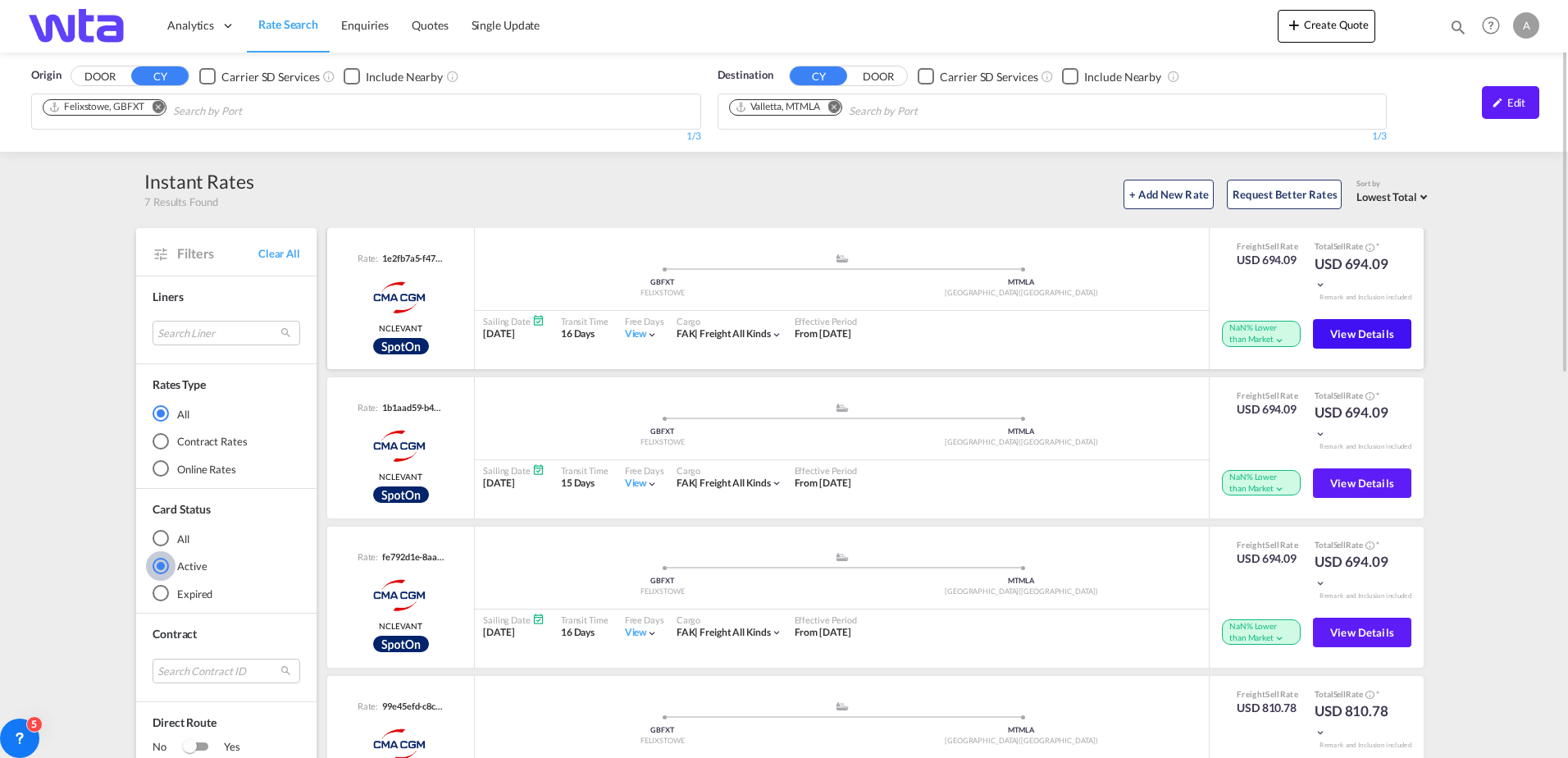
click at [1368, 331] on span "View Details" at bounding box center [1362, 335] width 64 height 14
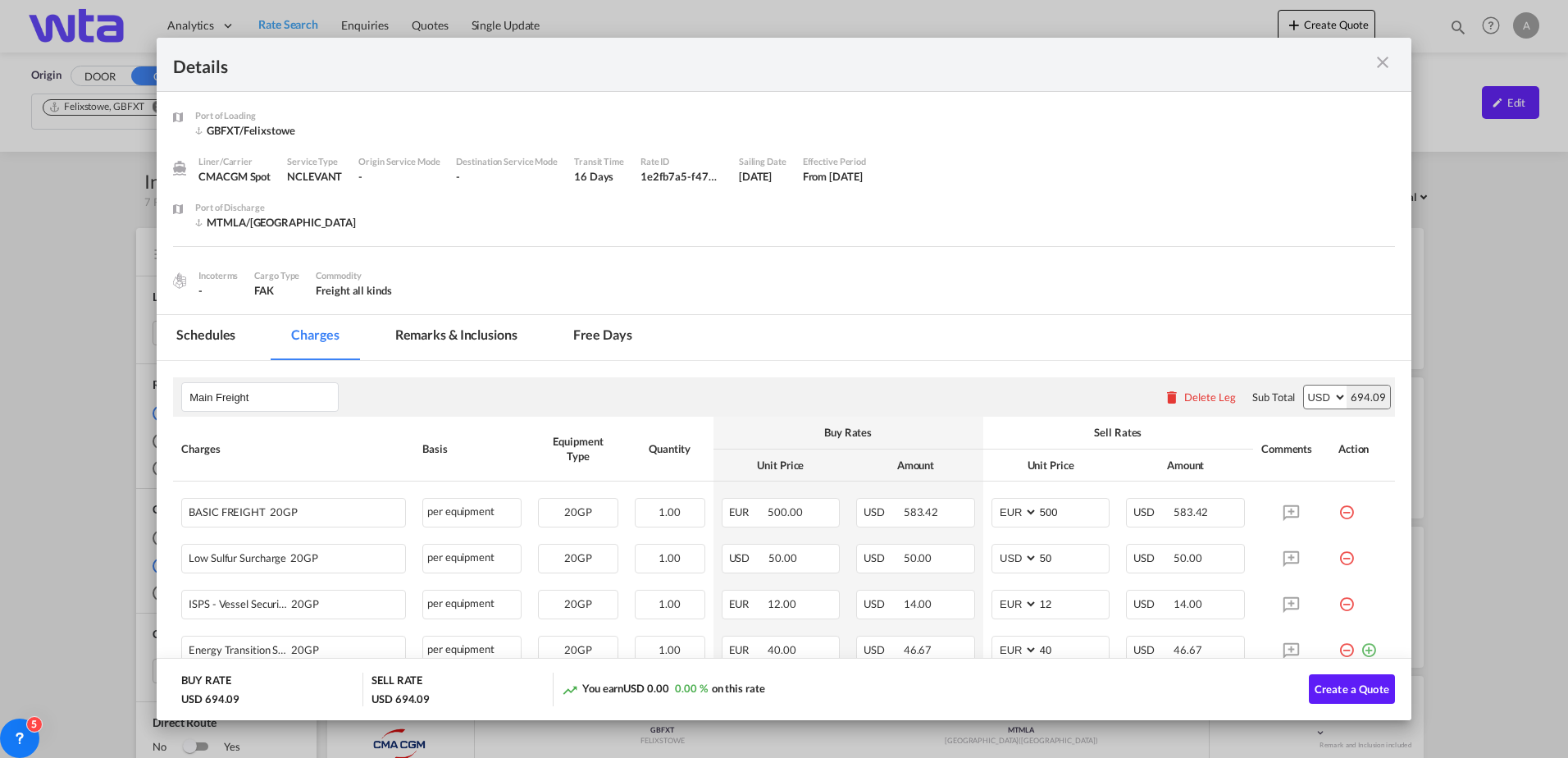
click at [130, 543] on div "Details Port of [GEOGRAPHIC_DATA] GBFXT/Felixstowe Liner/Carrier CMACGM Spot Se…" at bounding box center [784, 379] width 1568 height 758
click at [124, 539] on div "Details Port of [GEOGRAPHIC_DATA] GBFXT/Felixstowe Liner/Carrier CMACGM Spot Se…" at bounding box center [784, 379] width 1568 height 758
click at [111, 545] on div "Details Port of [GEOGRAPHIC_DATA] GBFXT/Felixstowe Liner/Carrier CMACGM Spot Se…" at bounding box center [784, 379] width 1568 height 758
click at [1381, 65] on md-icon "icon-close m-3 fg-AAA8AD cursor" at bounding box center [1382, 62] width 19 height 19
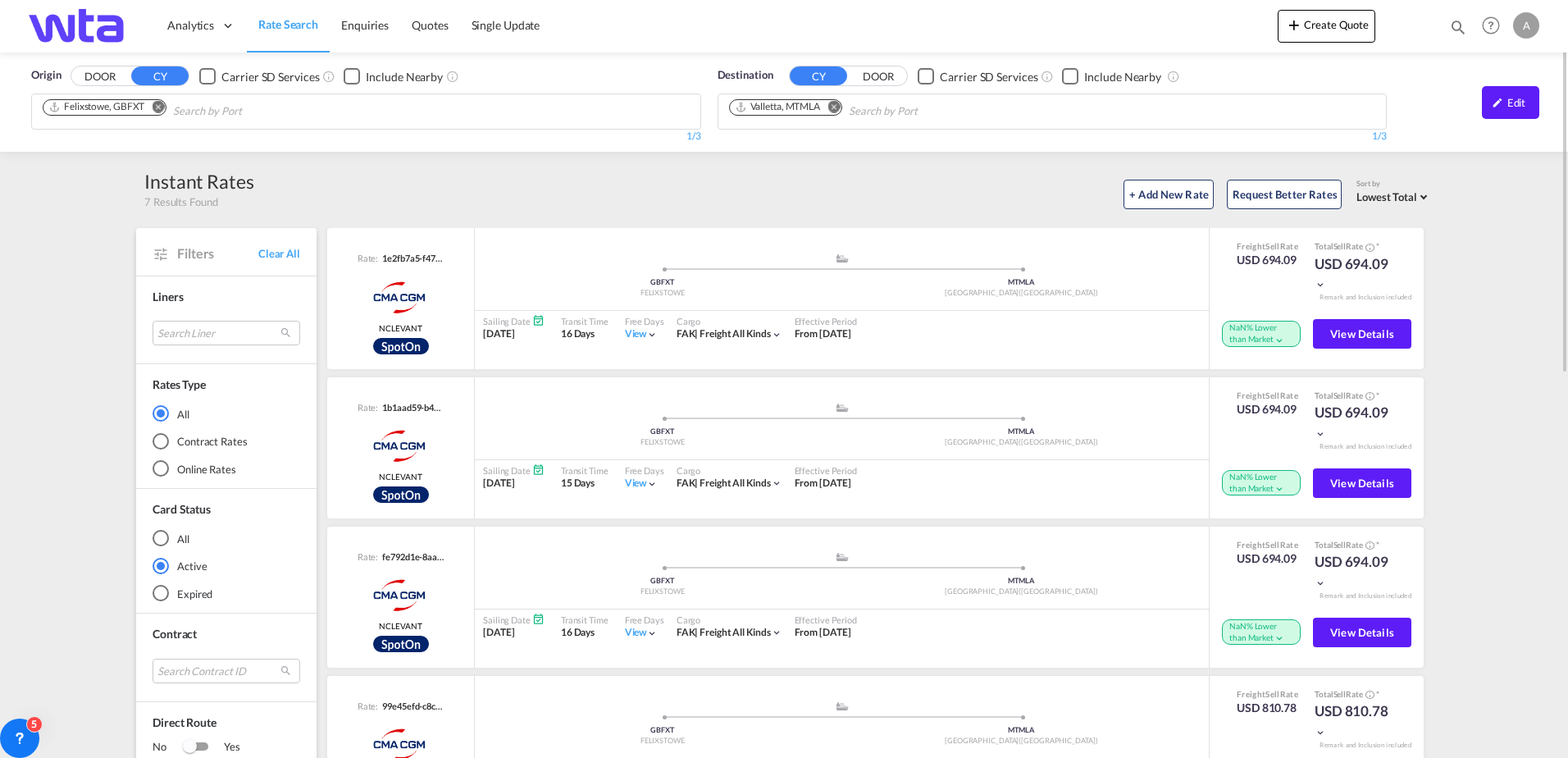
click at [162, 106] on md-icon "Remove" at bounding box center [158, 106] width 13 height 13
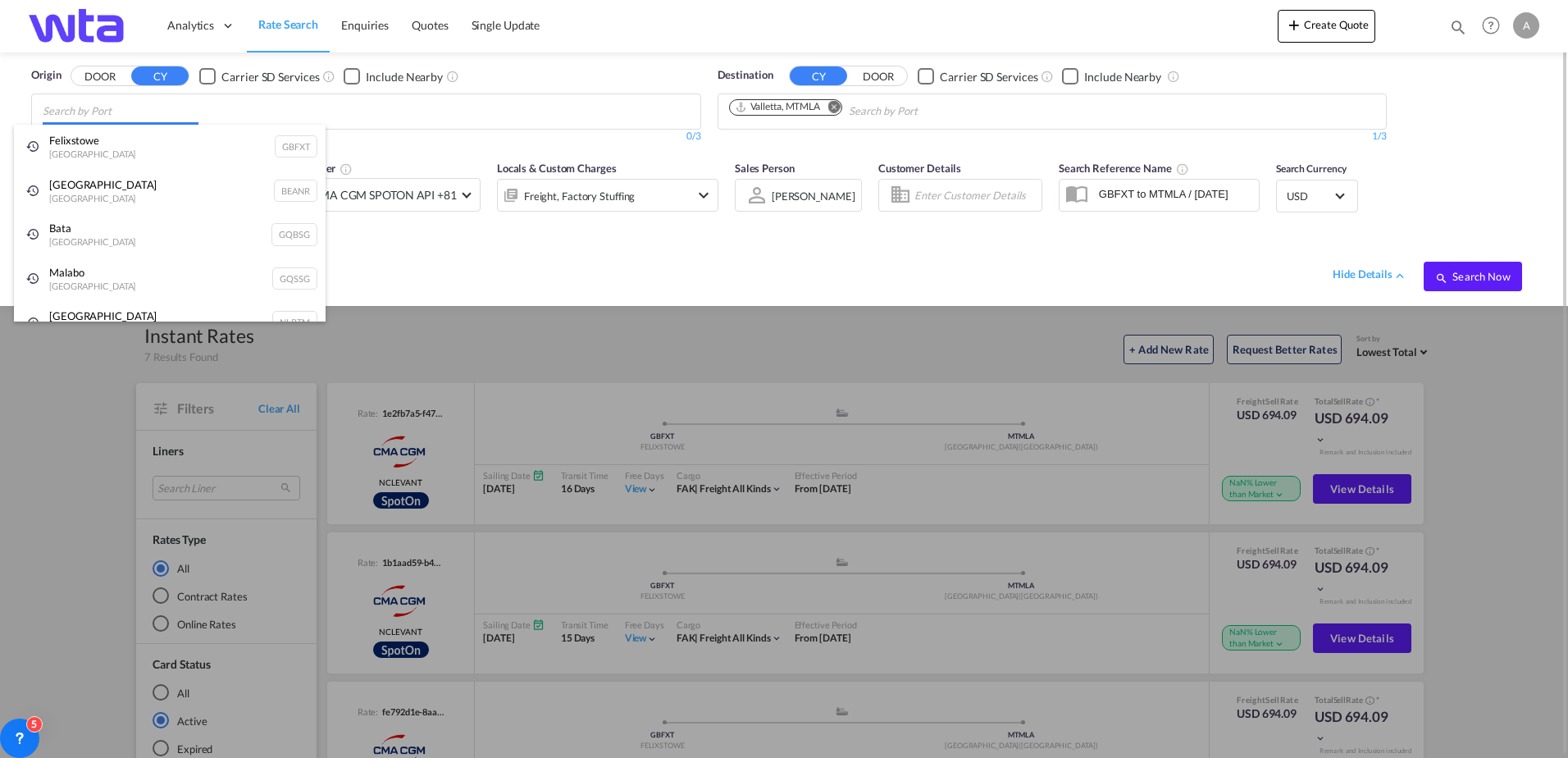
click at [173, 105] on body "Analytics Reports Dashboard Rate Search Enquiries Quotes" at bounding box center [784, 379] width 1568 height 758
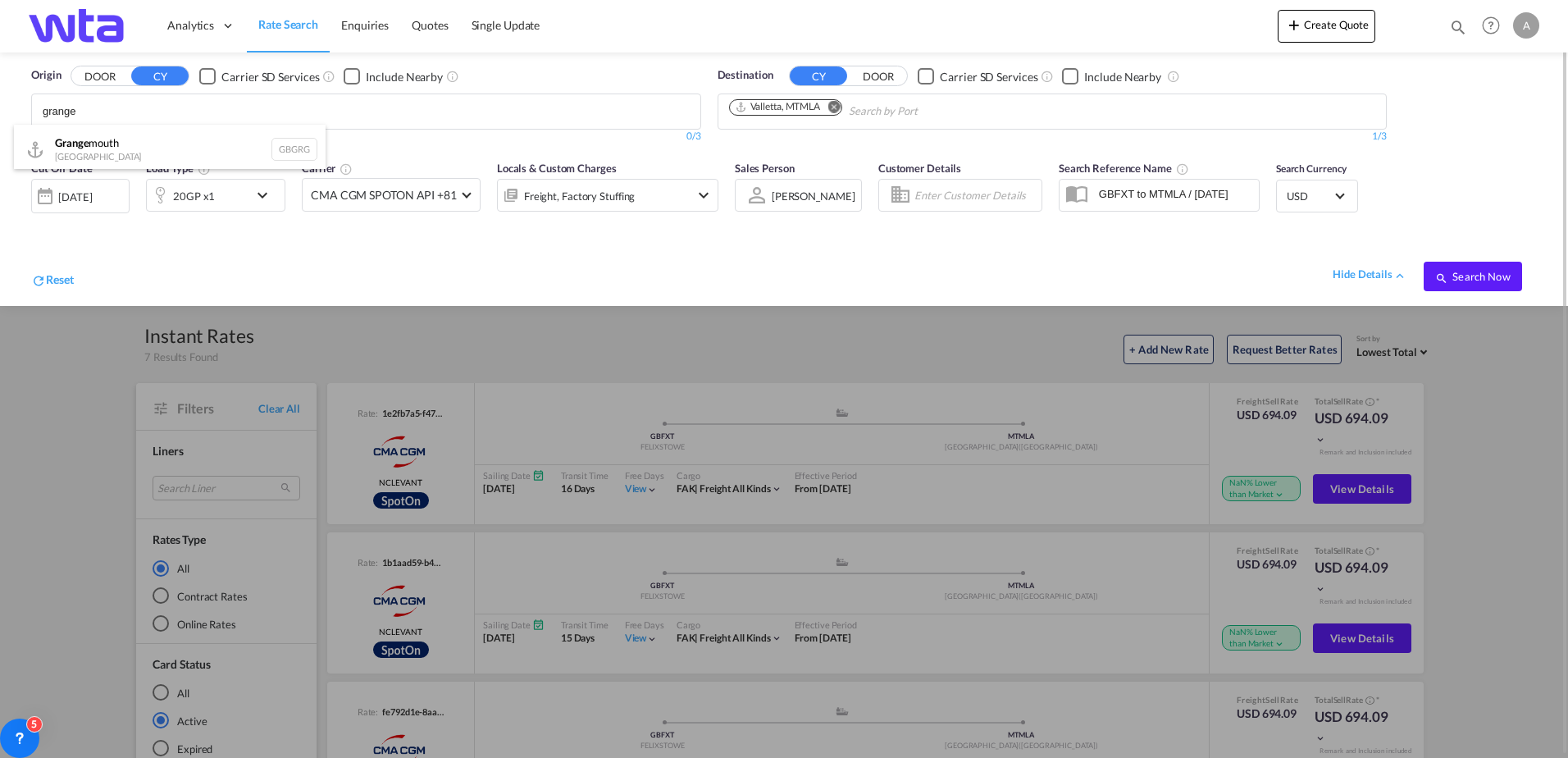
scroll to position [5, 0]
type input "grange"
click at [127, 146] on div "Grange mouth [GEOGRAPHIC_DATA] GBGRG" at bounding box center [169, 144] width 311 height 49
click at [1477, 274] on span "Search Now" at bounding box center [1472, 277] width 74 height 14
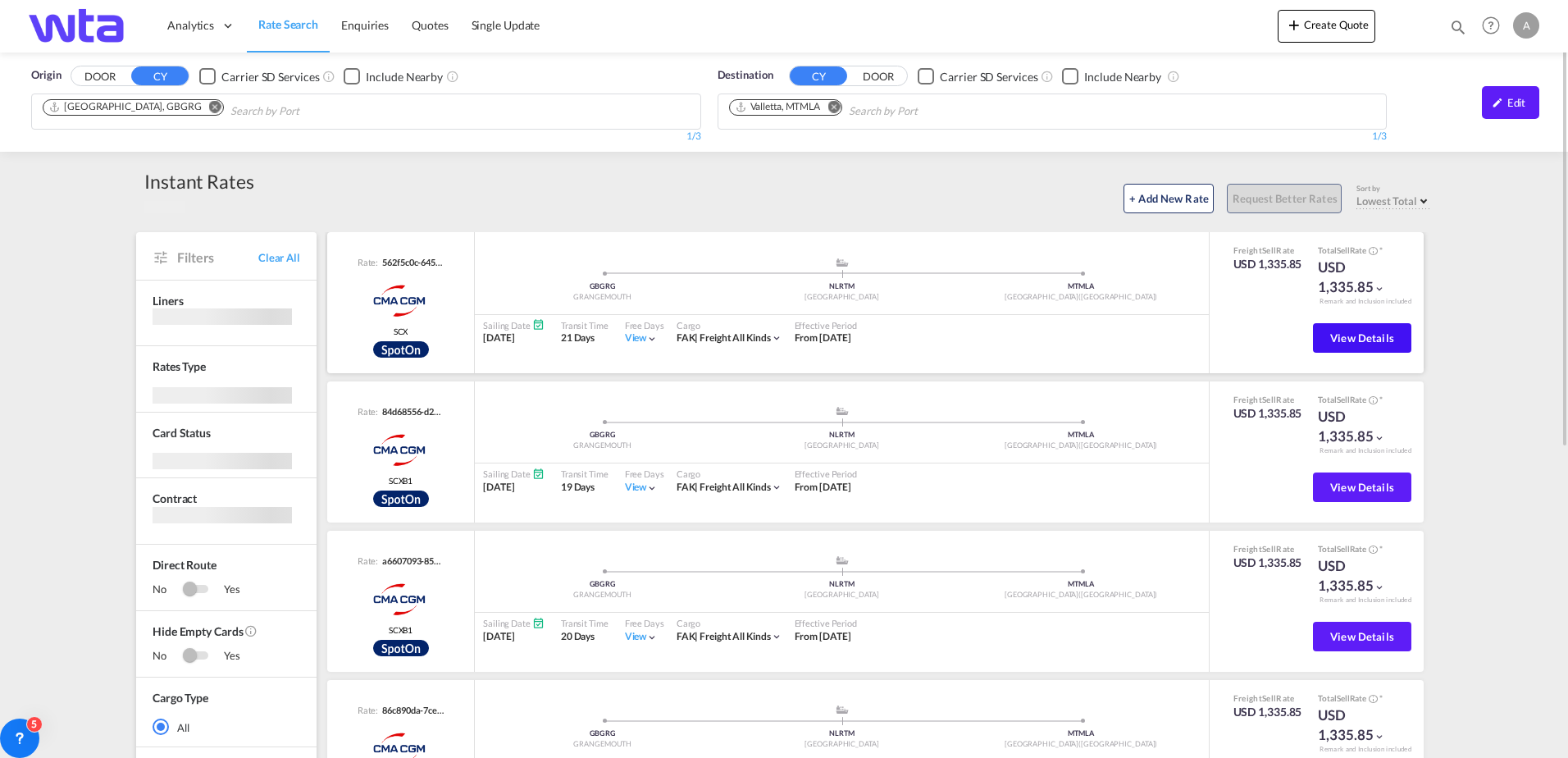
click at [1383, 337] on span "View Details" at bounding box center [1362, 338] width 64 height 14
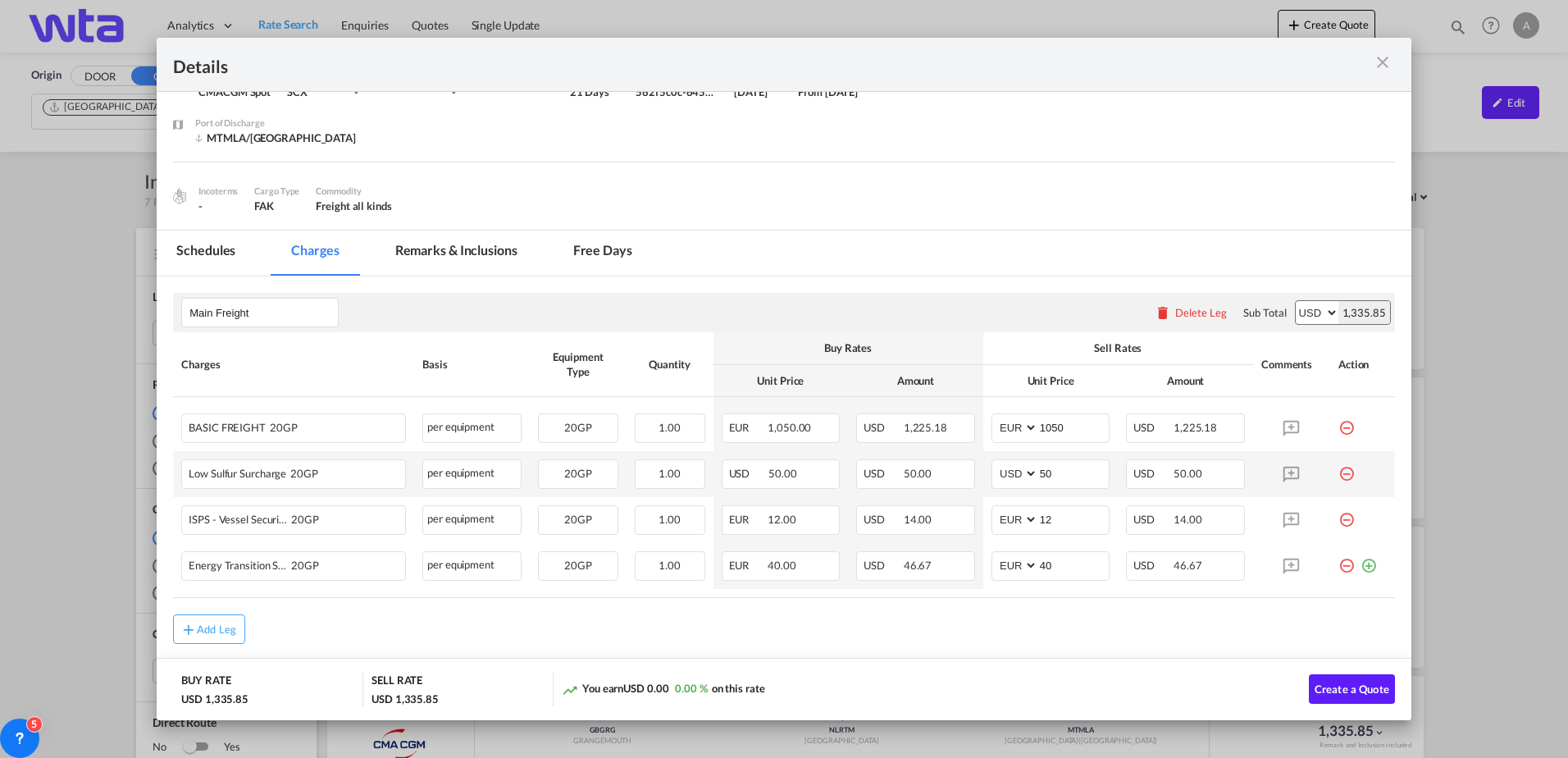
scroll to position [120, 0]
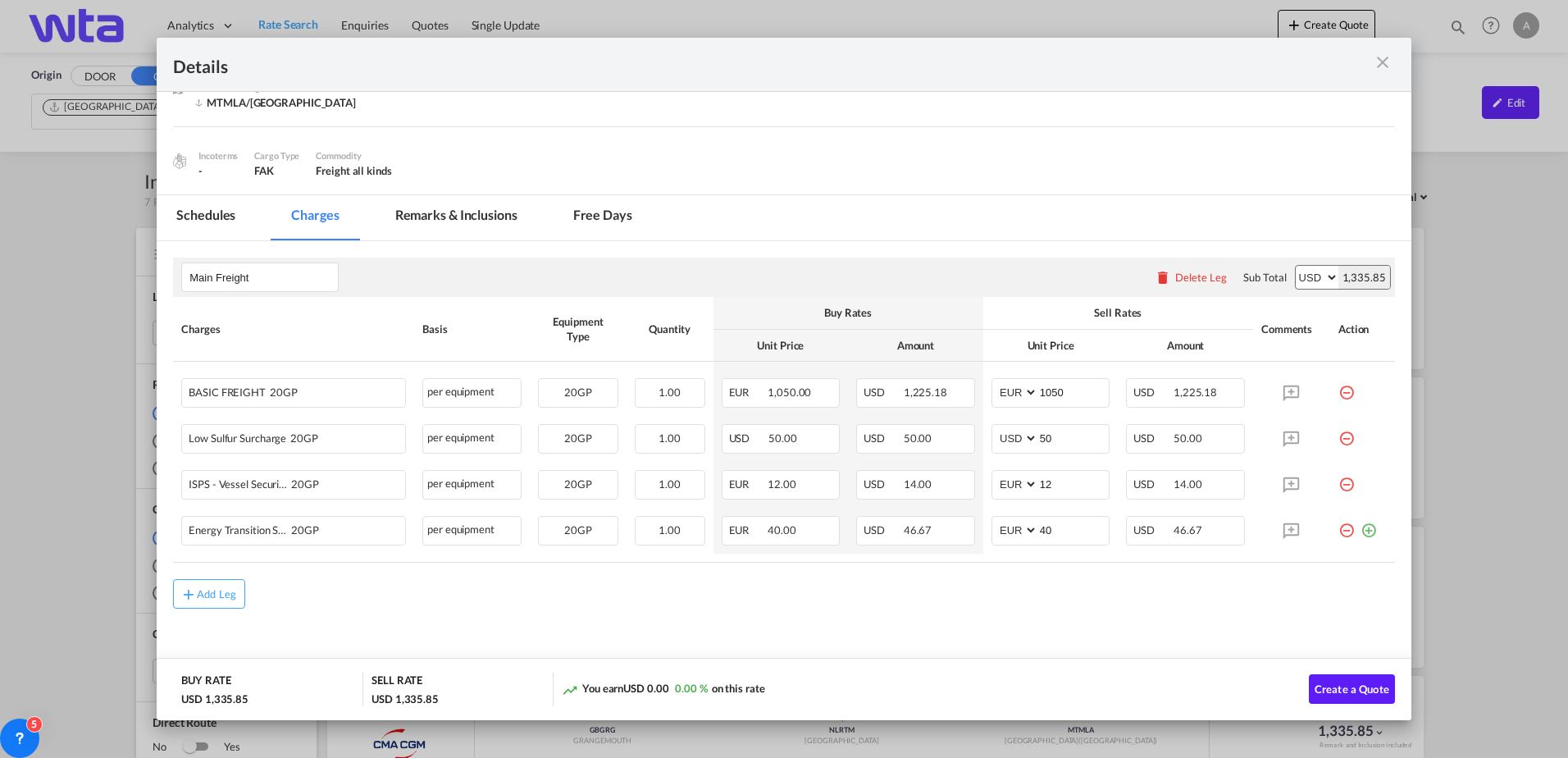
click at [1382, 64] on md-icon "icon-close m-3 fg-AAA8AD cursor" at bounding box center [1382, 62] width 19 height 19
